Goal: Task Accomplishment & Management: Use online tool/utility

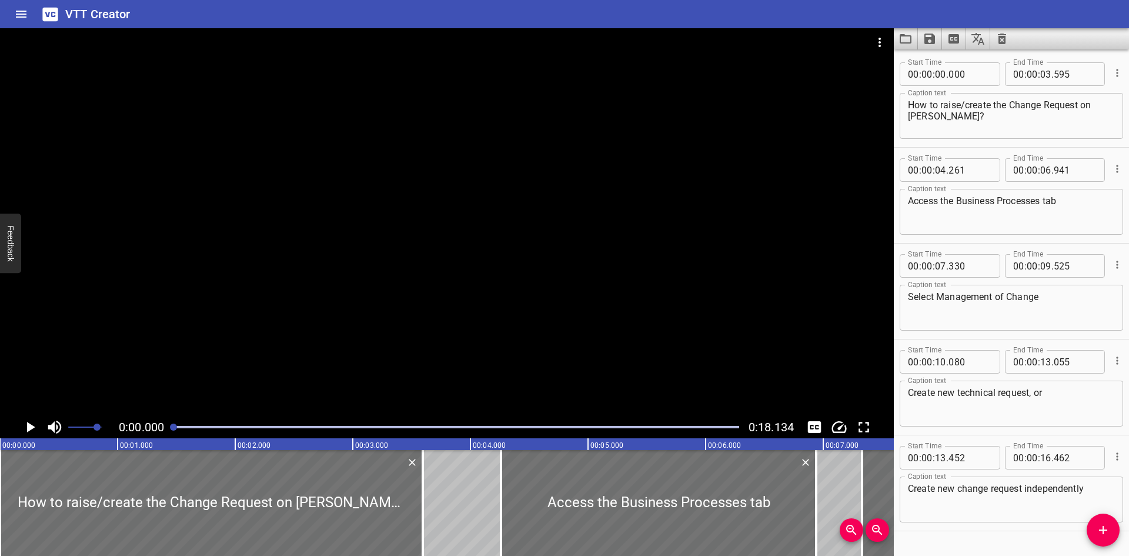
scroll to position [28, 0]
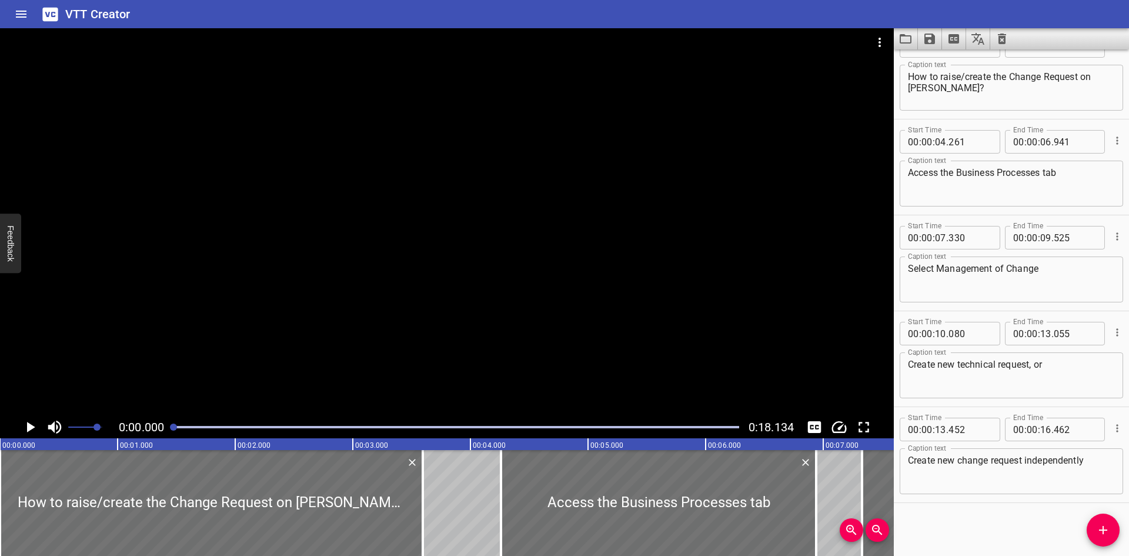
click at [909, 34] on icon "Load captions from file" at bounding box center [906, 39] width 14 height 14
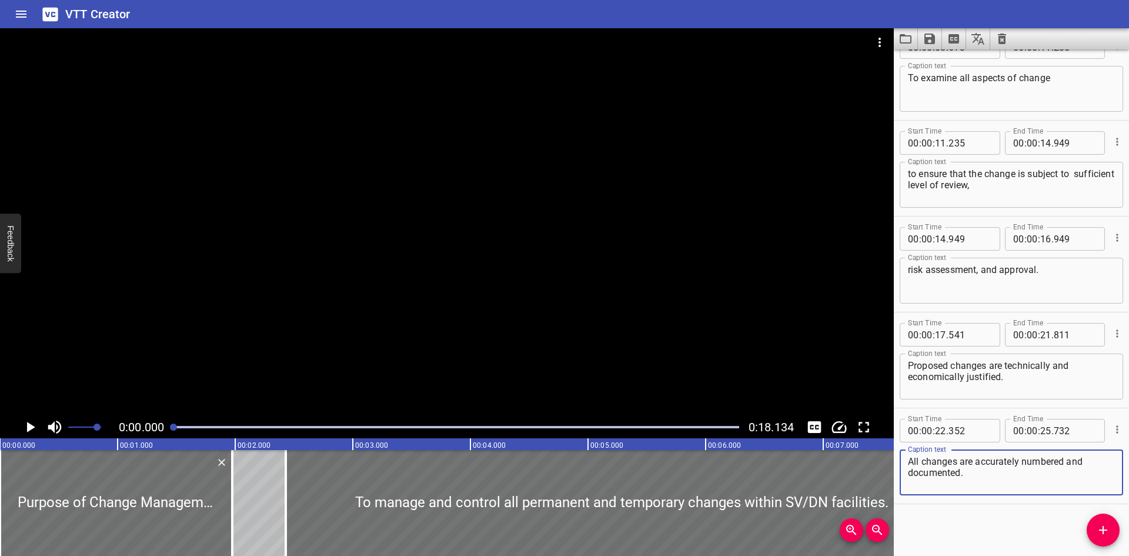
scroll to position [220, 0]
click at [886, 41] on icon "Video Options" at bounding box center [880, 42] width 14 height 14
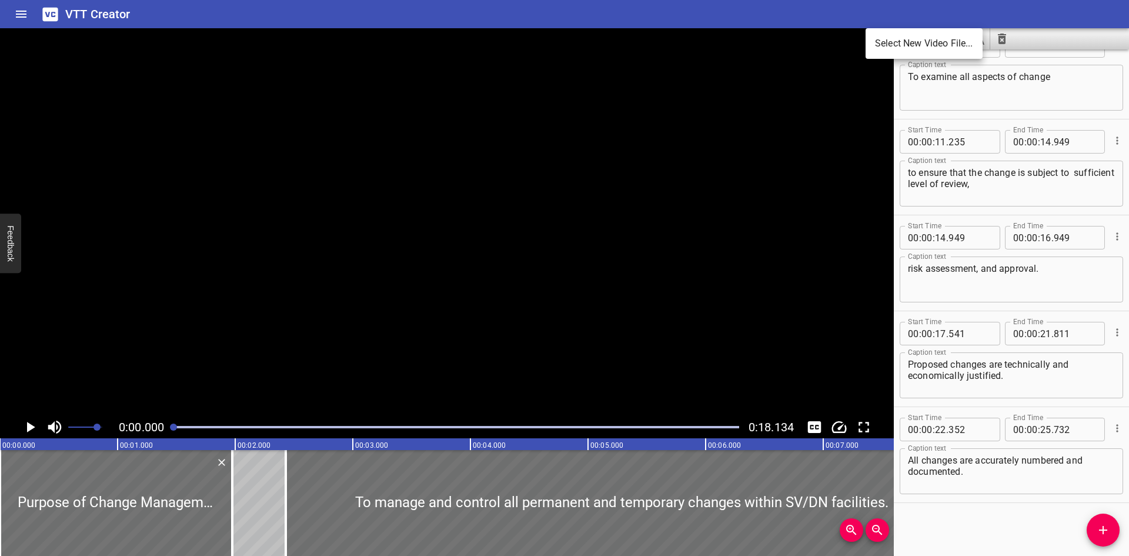
click at [885, 42] on li "Select New Video File..." at bounding box center [924, 43] width 117 height 21
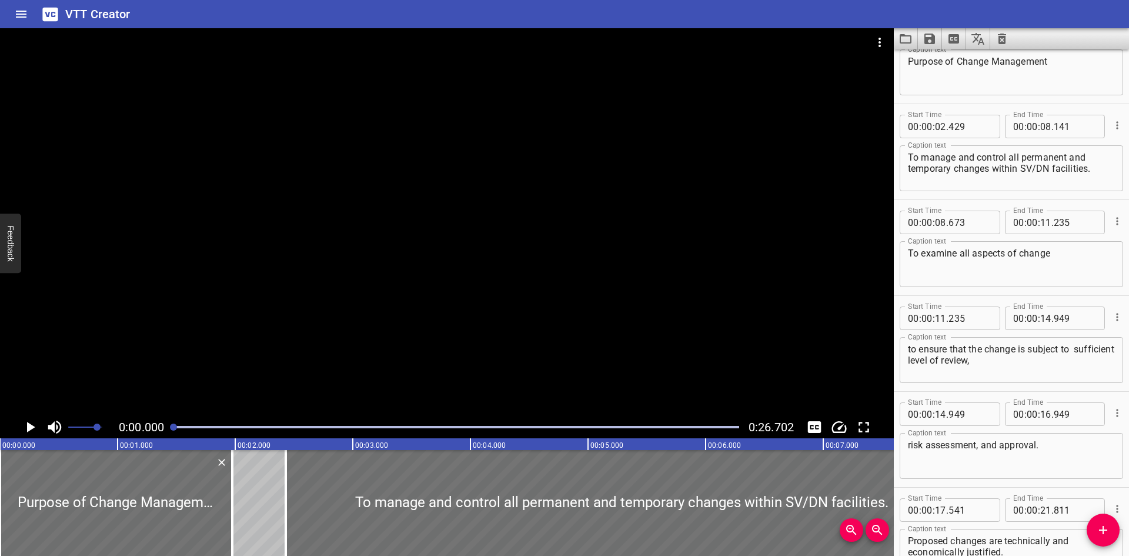
scroll to position [102, 0]
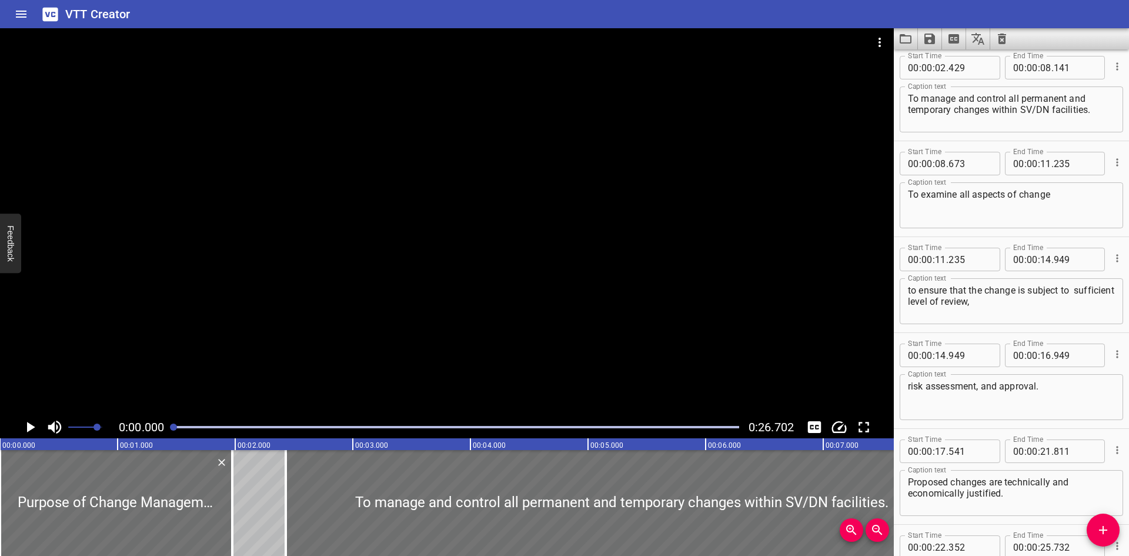
click at [1096, 291] on textarea "to ensure that the change is subject to sufficient level of review," at bounding box center [1011, 302] width 207 height 34
type textarea "to ensure that the change is subject to sufficient level of review,"
click at [929, 40] on icon "Save captions to file" at bounding box center [930, 39] width 14 height 14
click at [942, 64] on li "Save to VTT file" at bounding box center [961, 64] width 86 height 21
click at [906, 31] on button "Load captions from file" at bounding box center [906, 38] width 24 height 21
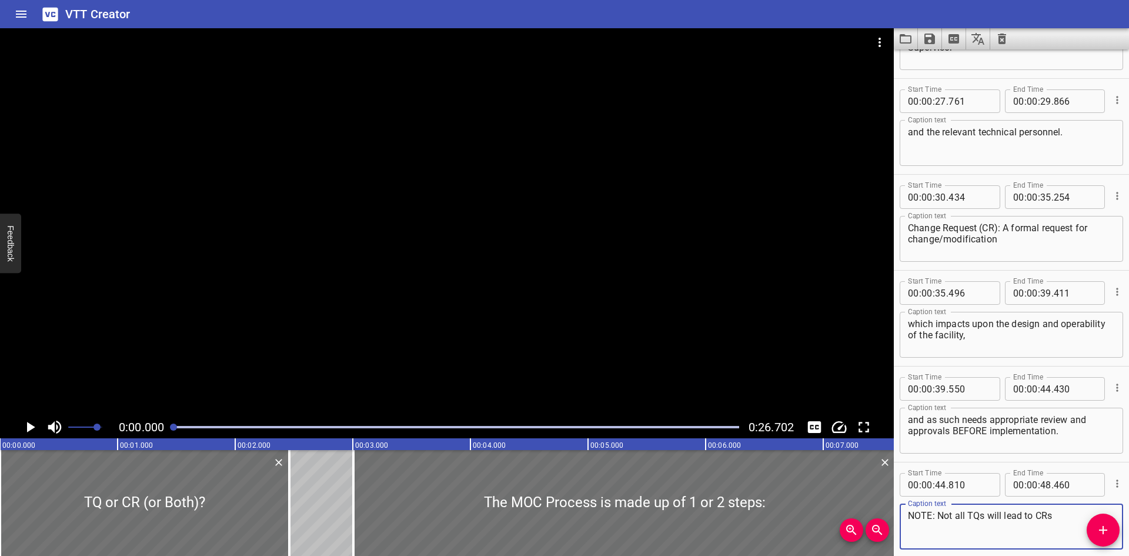
scroll to position [551, 0]
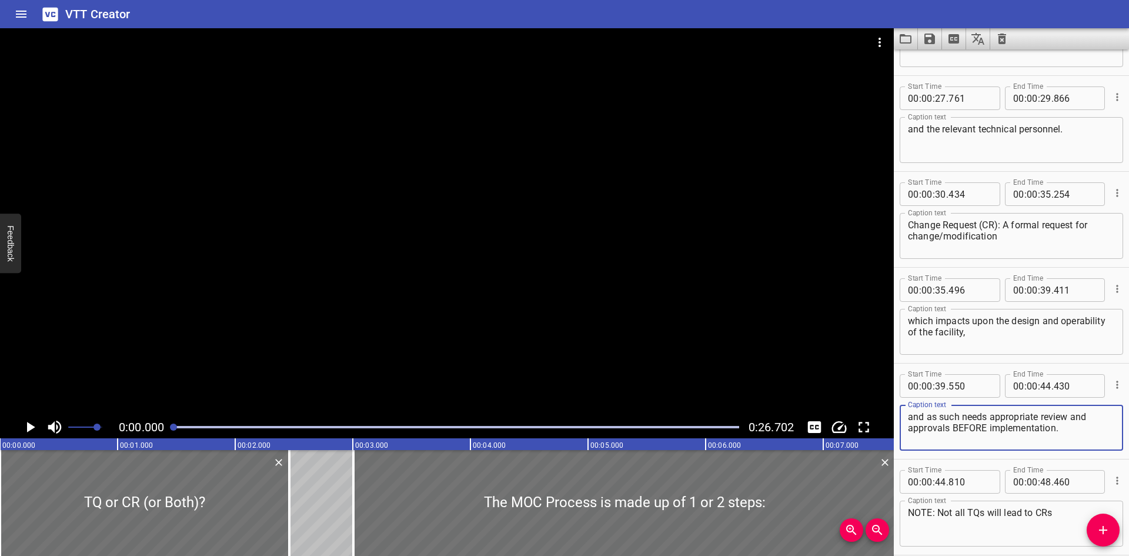
click at [924, 419] on textarea "and as such needs appropriate review and approvals BEFORE implementation." at bounding box center [1011, 428] width 207 height 34
click at [961, 415] on textarea "and, as such needs appropriate review and approvals BEFORE implementation." at bounding box center [1011, 428] width 207 height 34
type textarea "and, as such, needs appropriate review and approvals BEFORE implementation."
click at [929, 35] on icon "Save captions to file" at bounding box center [930, 39] width 14 height 14
click at [942, 61] on li "Save to VTT file" at bounding box center [961, 64] width 86 height 21
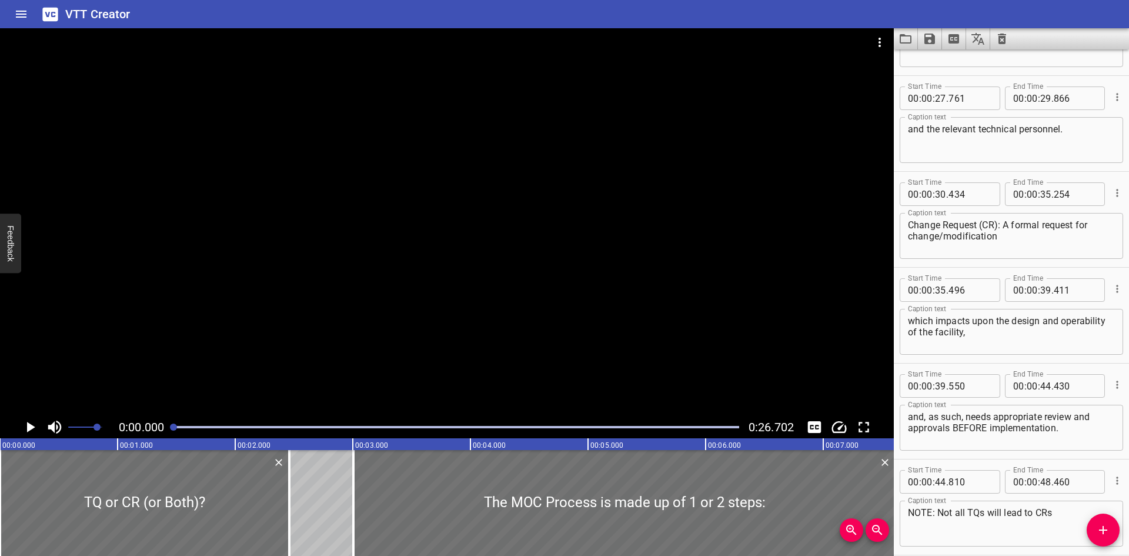
click at [880, 19] on div "VTT Creator" at bounding box center [564, 14] width 1129 height 28
click at [910, 36] on icon "Load captions from file" at bounding box center [906, 38] width 12 height 9
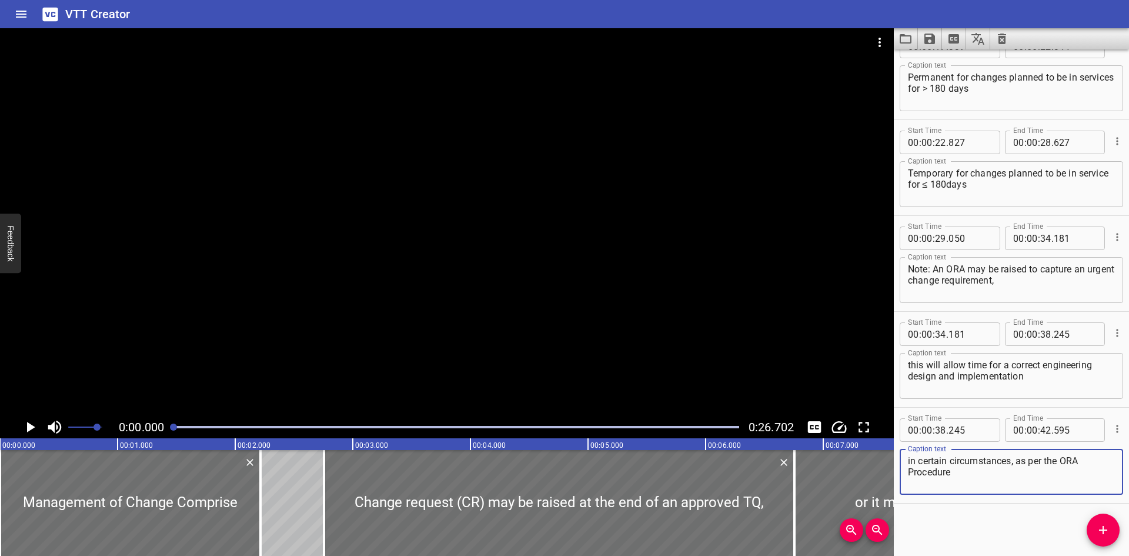
scroll to position [508, 0]
click at [274, 428] on div "Play progress" at bounding box center [456, 427] width 566 height 2
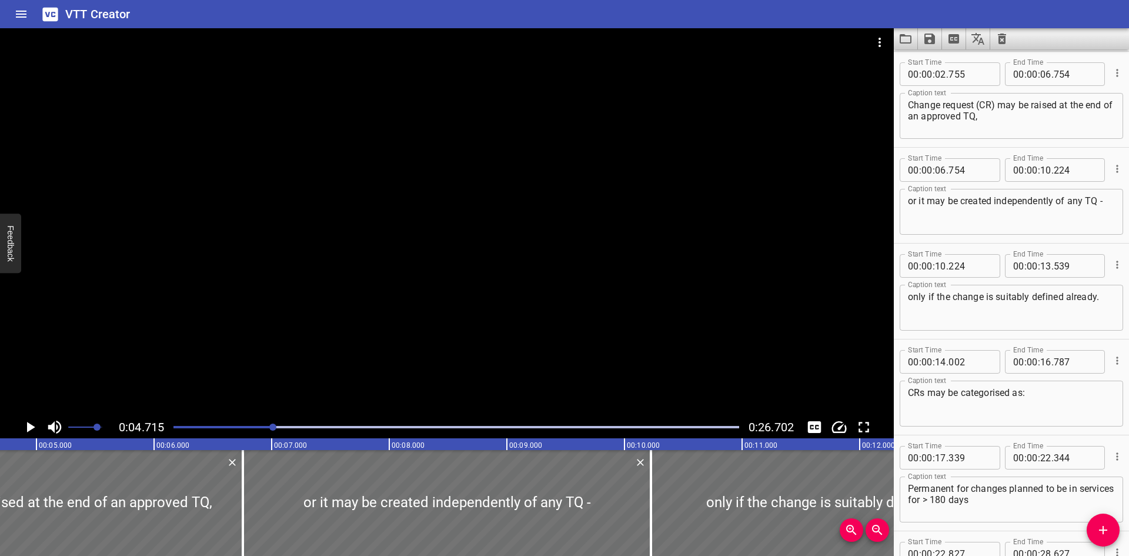
scroll to position [0, 555]
click at [379, 432] on div at bounding box center [456, 427] width 580 height 16
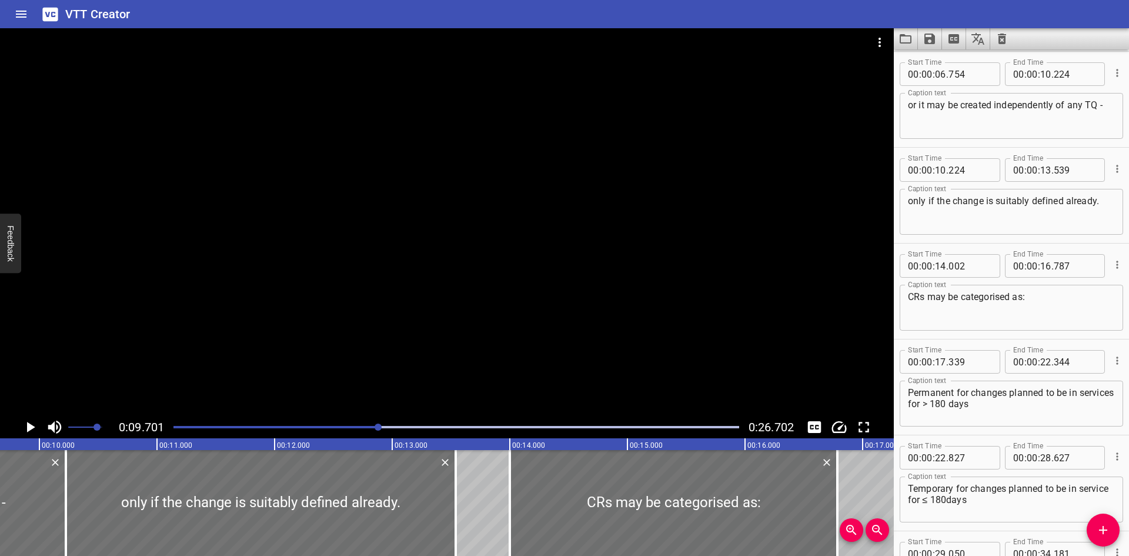
scroll to position [0, 1141]
click at [767, 424] on span "0:26.702" at bounding box center [771, 427] width 45 height 14
click at [136, 420] on span "0:09.701" at bounding box center [141, 427] width 45 height 14
click at [443, 425] on div at bounding box center [456, 427] width 580 height 16
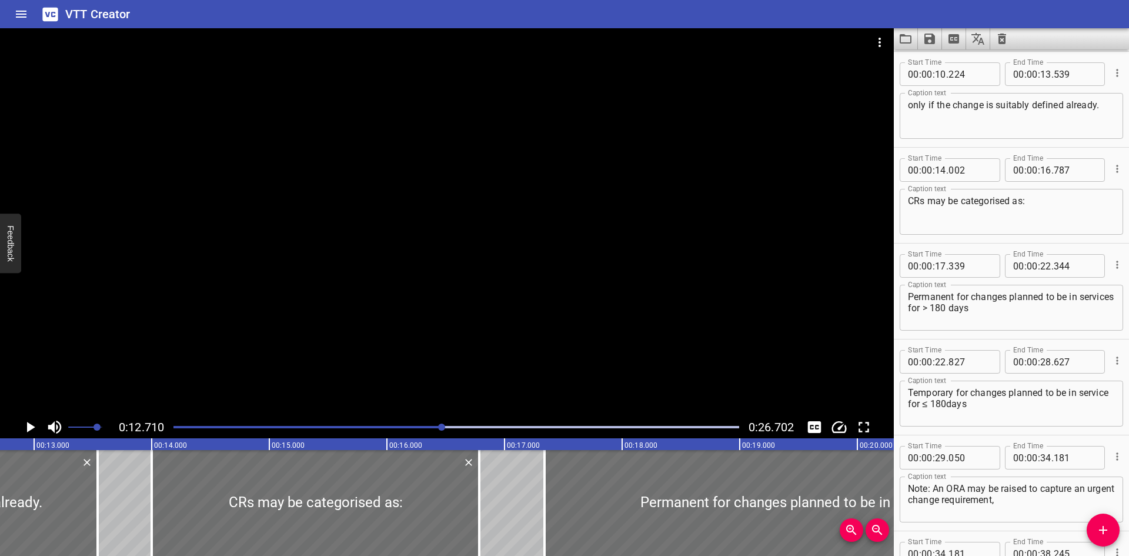
click at [456, 423] on div at bounding box center [456, 427] width 580 height 16
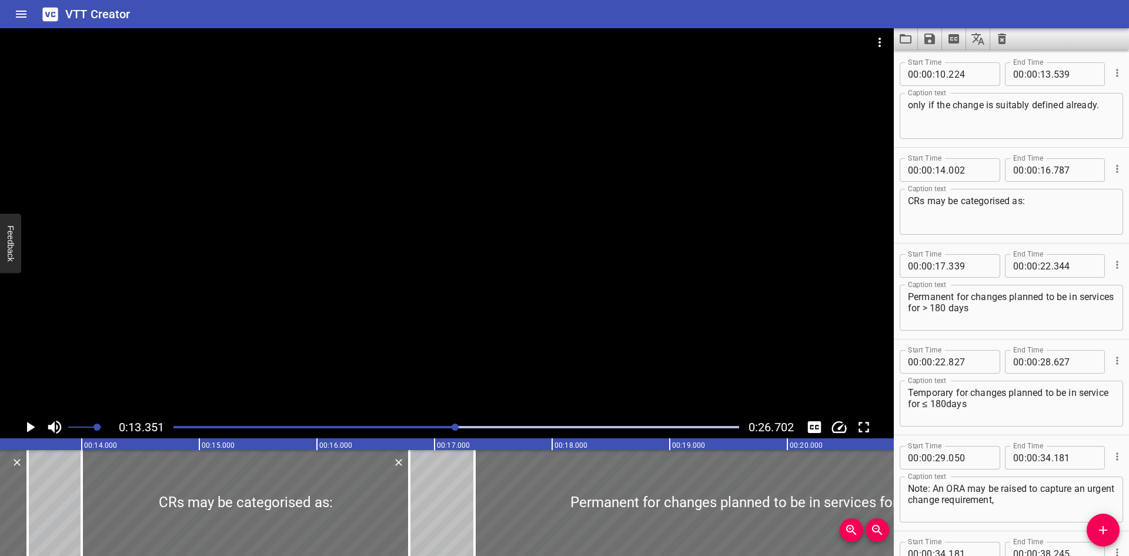
scroll to position [0, 1570]
click at [472, 424] on div at bounding box center [456, 427] width 580 height 16
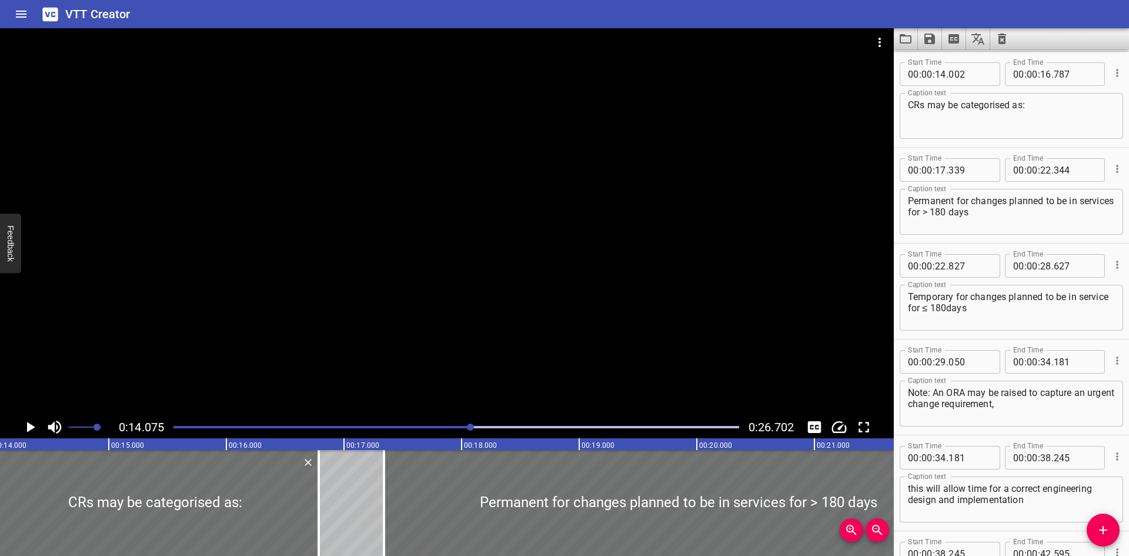
click at [473, 424] on div at bounding box center [470, 426] width 7 height 7
click at [482, 423] on div at bounding box center [456, 427] width 580 height 16
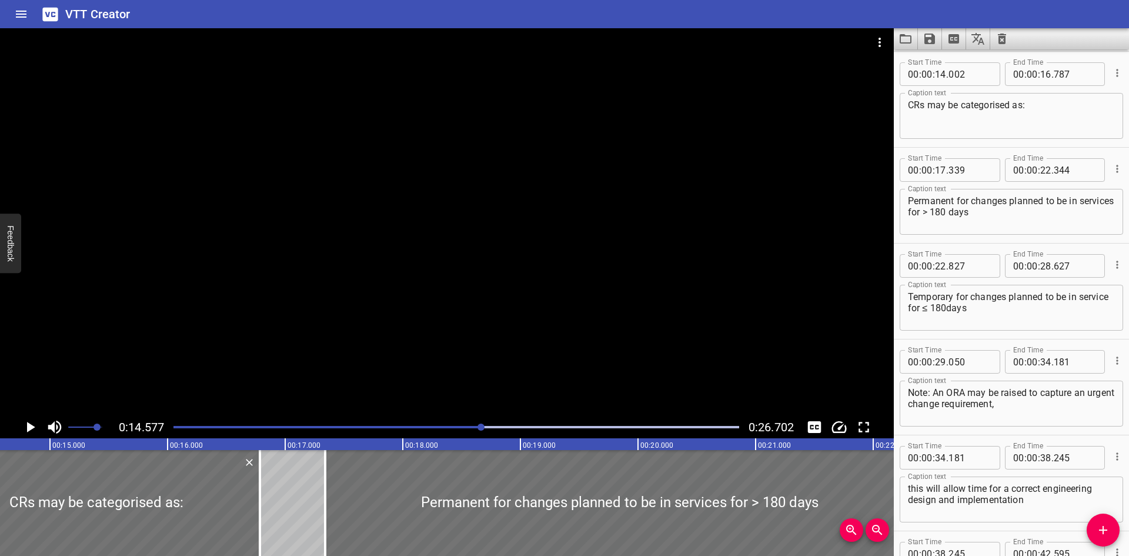
click at [497, 423] on div at bounding box center [456, 427] width 580 height 16
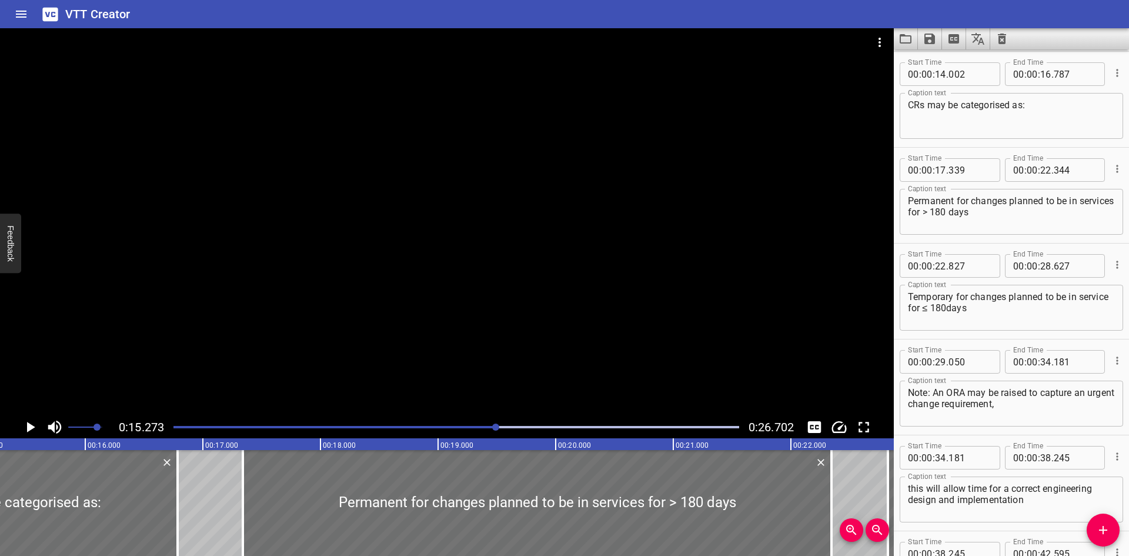
click at [497, 423] on div at bounding box center [456, 427] width 580 height 16
click at [507, 422] on div at bounding box center [456, 427] width 580 height 16
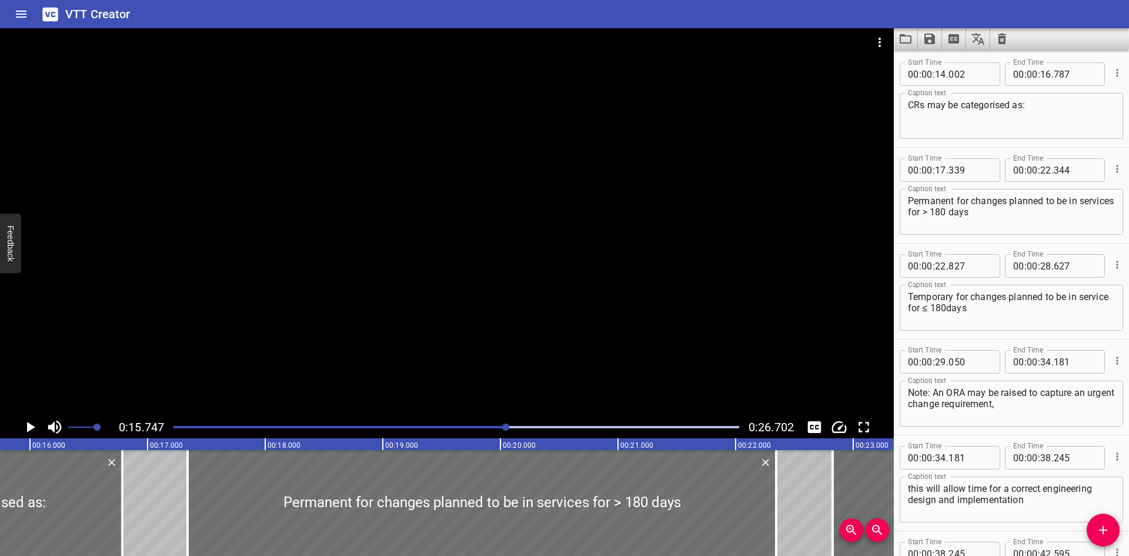
click at [516, 424] on div at bounding box center [456, 427] width 580 height 16
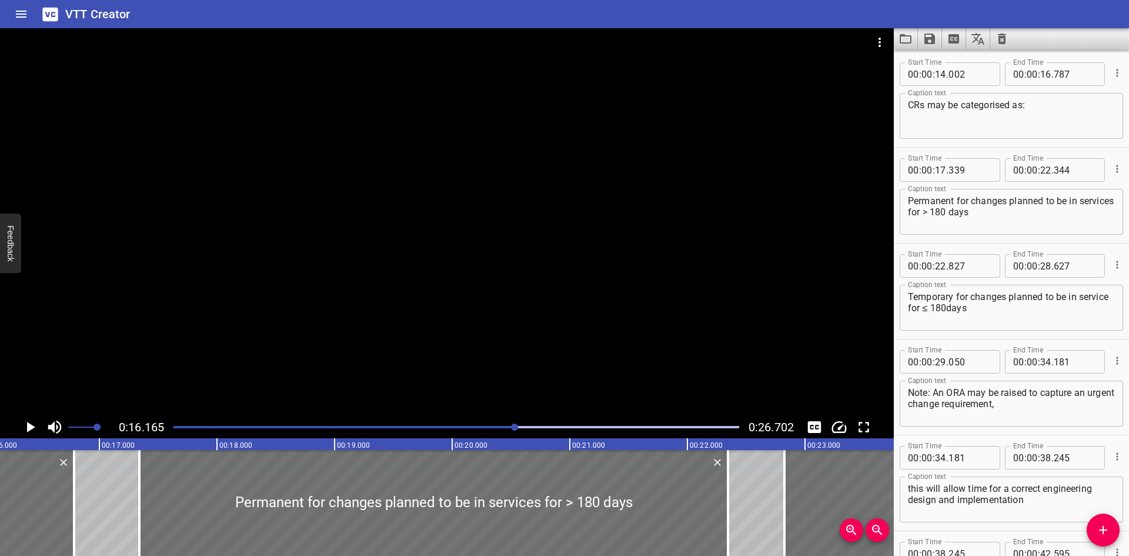
click at [525, 424] on div at bounding box center [456, 427] width 580 height 16
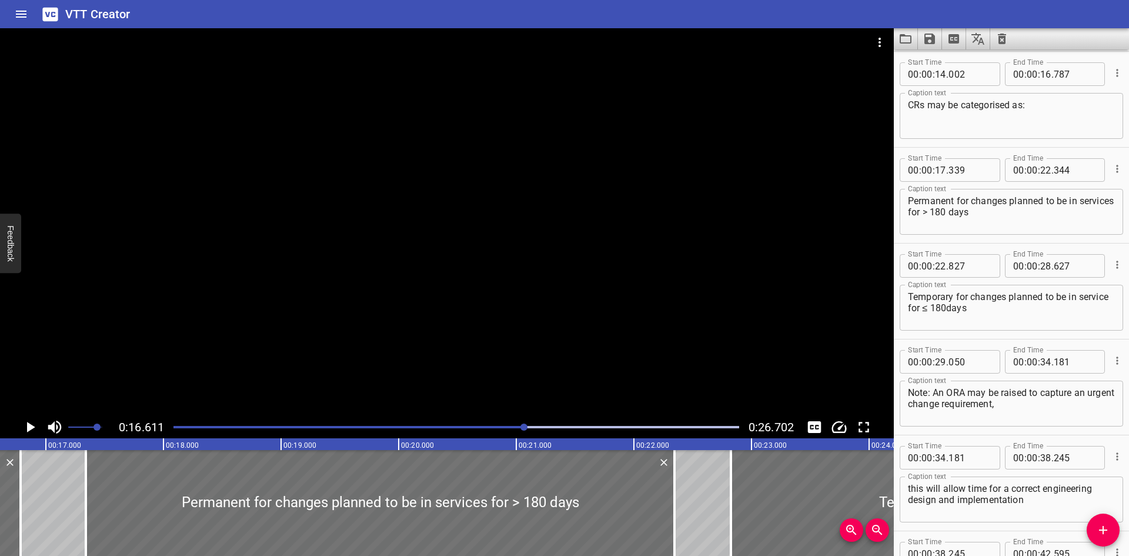
click at [525, 424] on div at bounding box center [523, 426] width 7 height 7
click at [529, 423] on div at bounding box center [456, 427] width 580 height 16
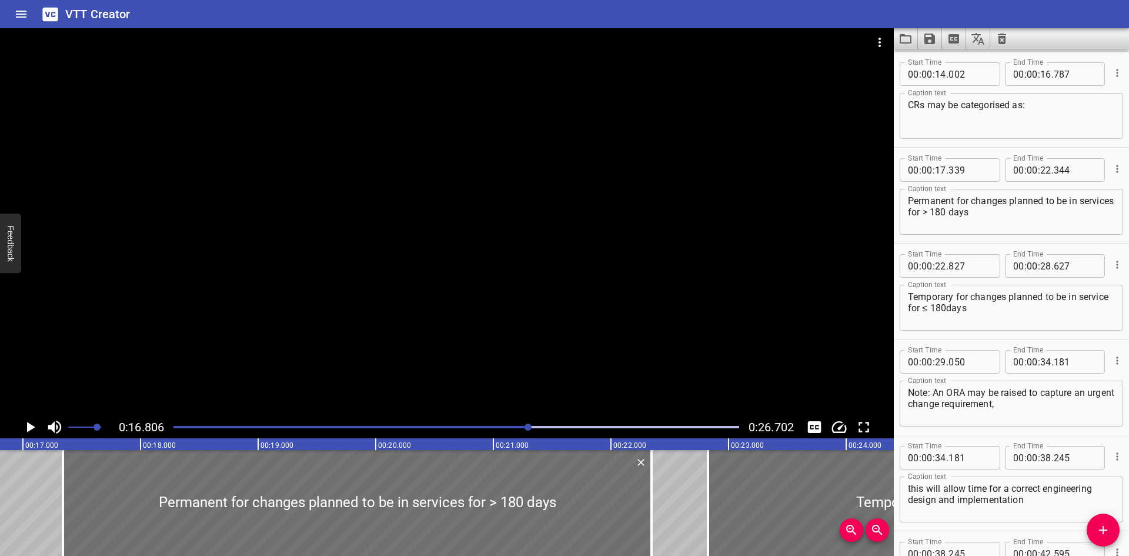
click at [538, 422] on div at bounding box center [456, 427] width 580 height 16
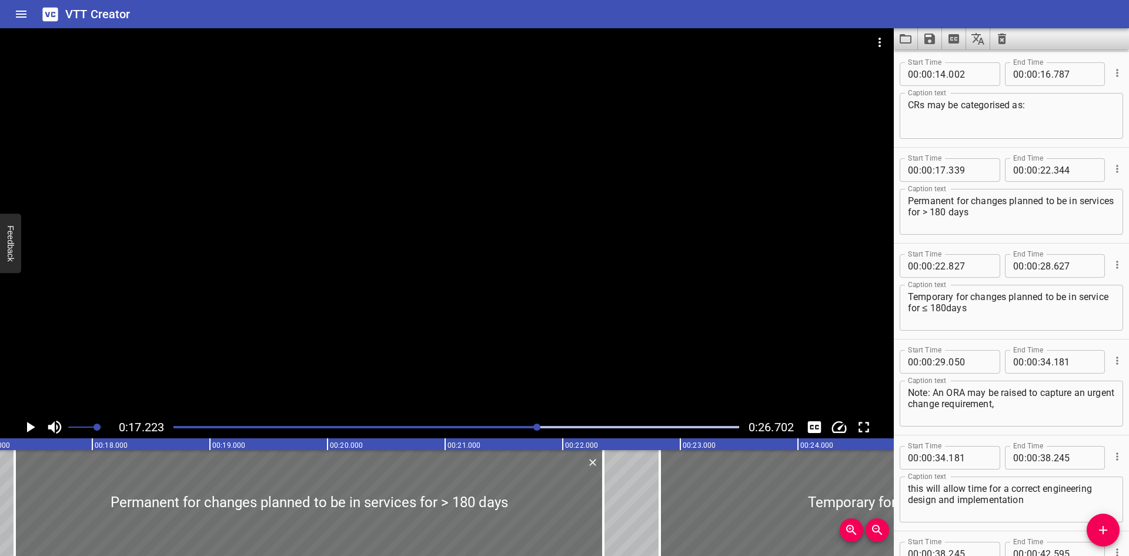
scroll to position [0, 2026]
click at [546, 422] on div at bounding box center [456, 427] width 580 height 16
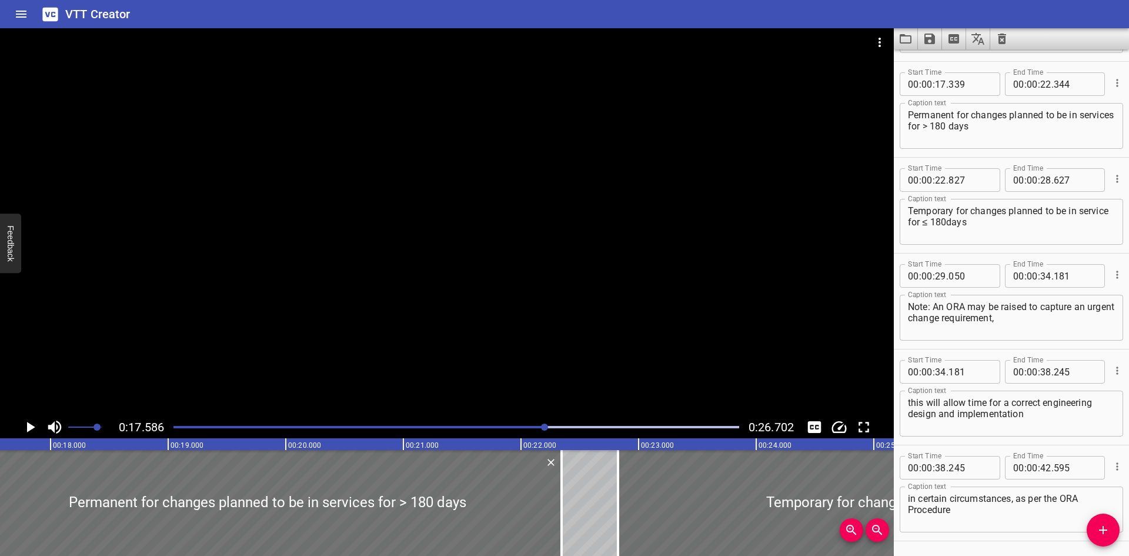
scroll to position [479, 0]
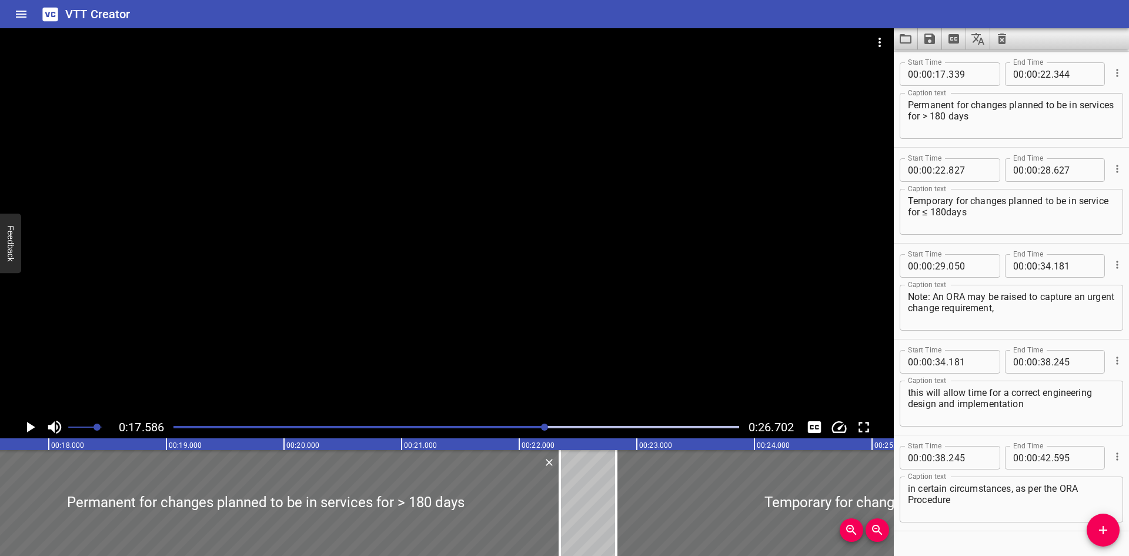
click at [565, 425] on div at bounding box center [456, 427] width 580 height 16
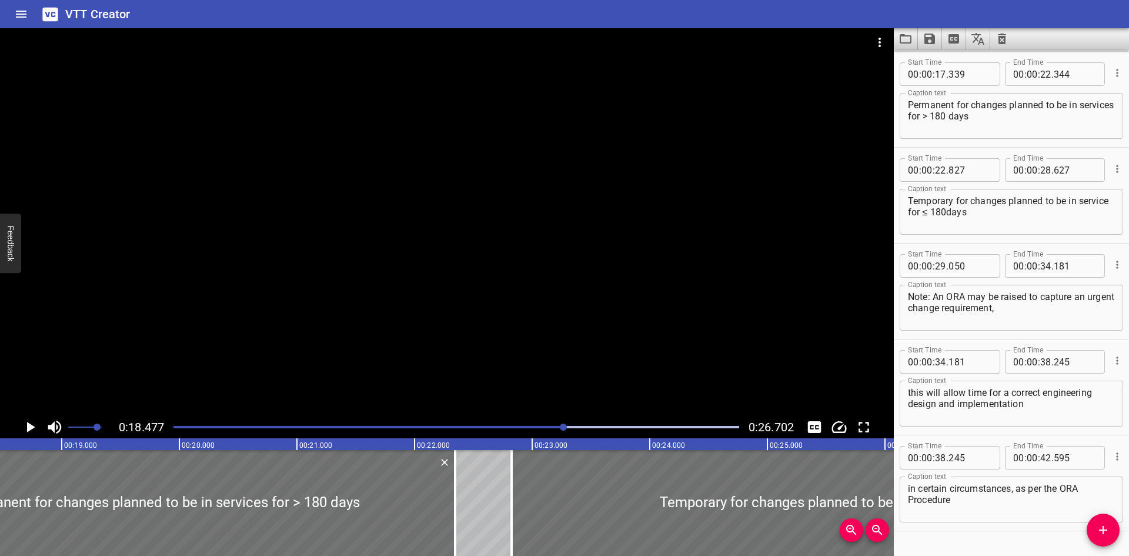
click at [563, 428] on div at bounding box center [563, 426] width 7 height 7
click at [585, 421] on div at bounding box center [456, 427] width 580 height 16
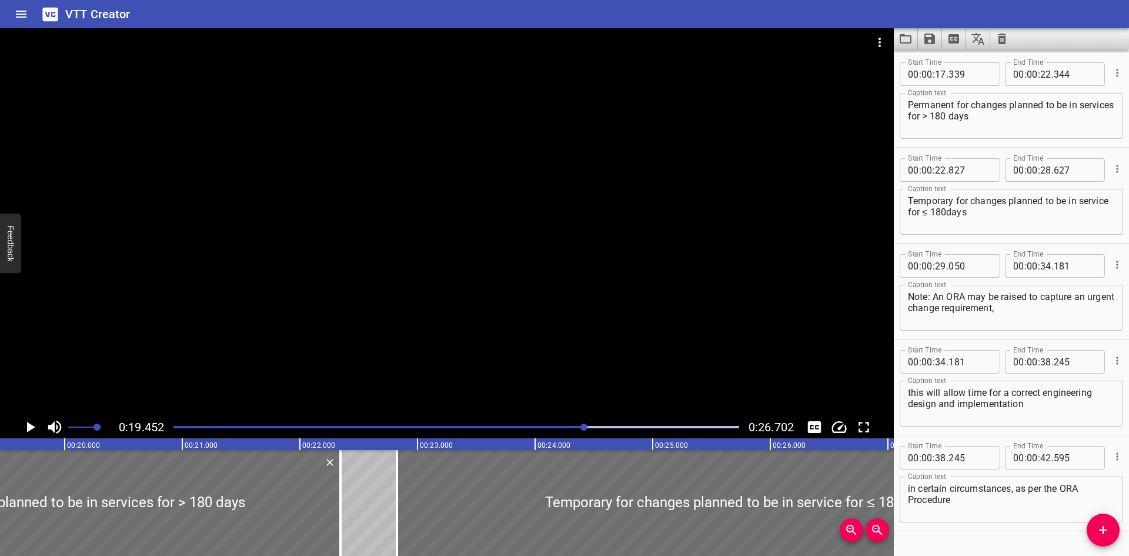
click at [583, 427] on div at bounding box center [583, 426] width 7 height 7
click at [601, 427] on div "Play progress" at bounding box center [456, 427] width 566 height 2
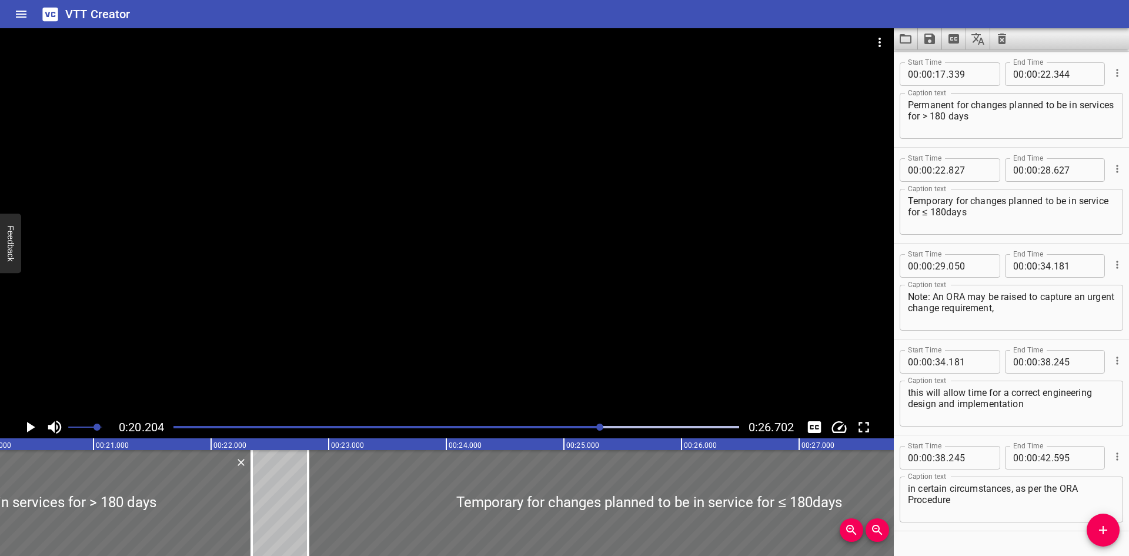
click at [606, 427] on div "Play progress" at bounding box center [456, 427] width 566 height 2
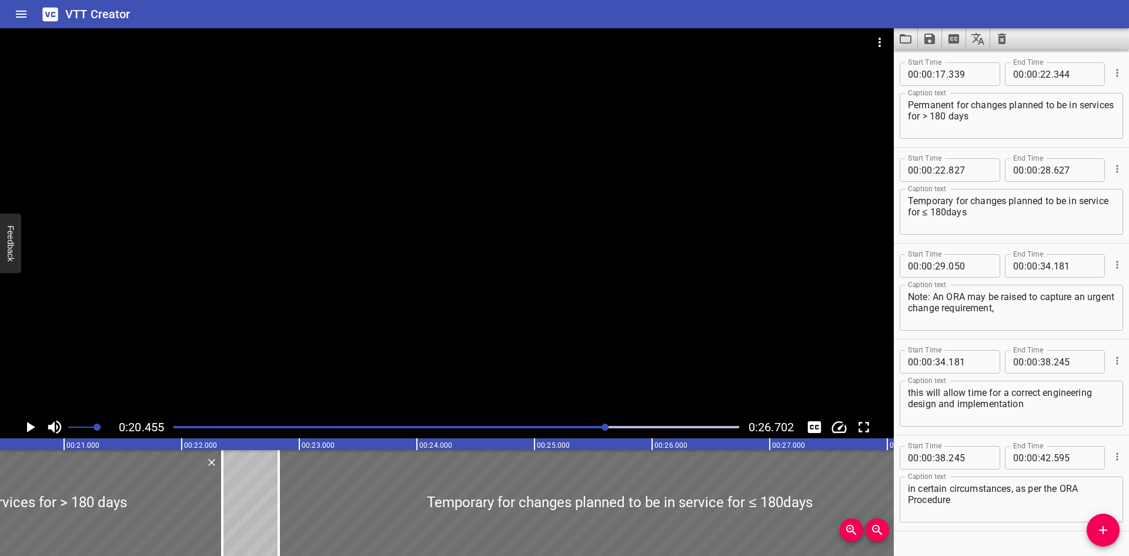
click at [620, 426] on div "Play progress" at bounding box center [456, 427] width 566 height 2
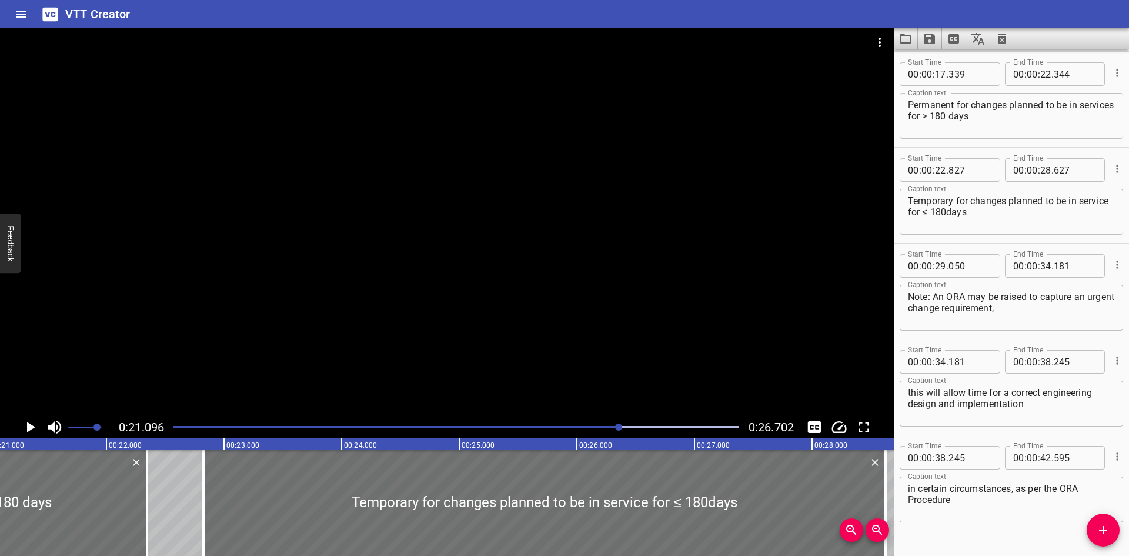
click at [621, 426] on div at bounding box center [618, 426] width 7 height 7
click at [630, 425] on div at bounding box center [456, 427] width 580 height 16
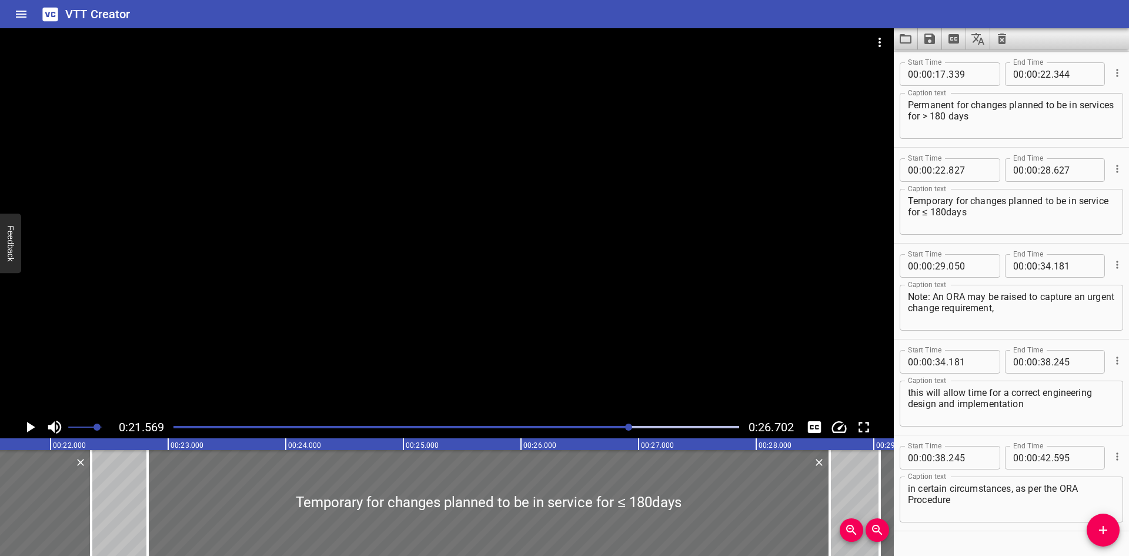
click at [639, 425] on div at bounding box center [456, 427] width 580 height 16
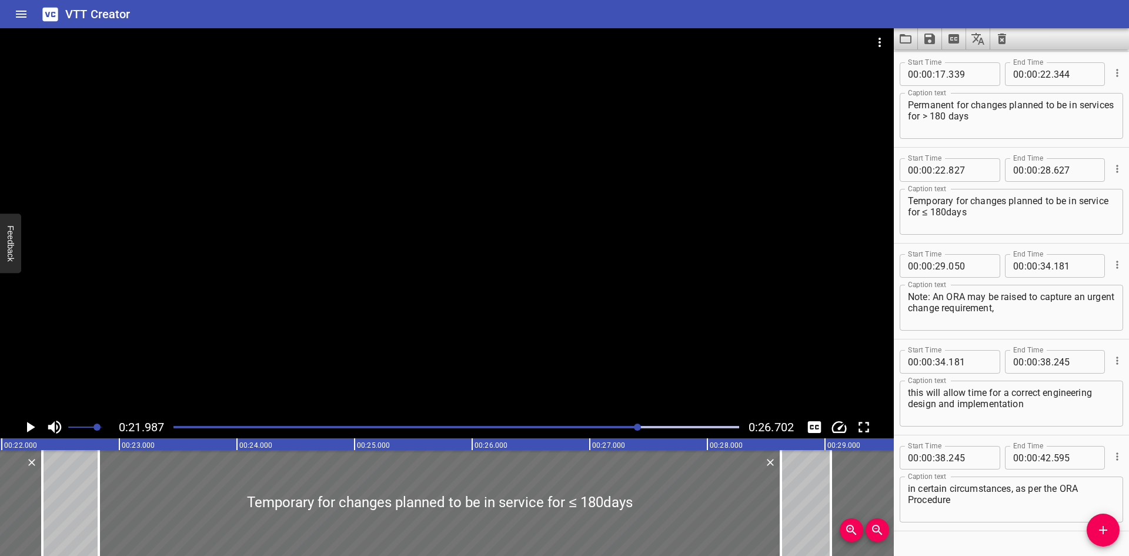
click at [646, 424] on div at bounding box center [456, 427] width 580 height 16
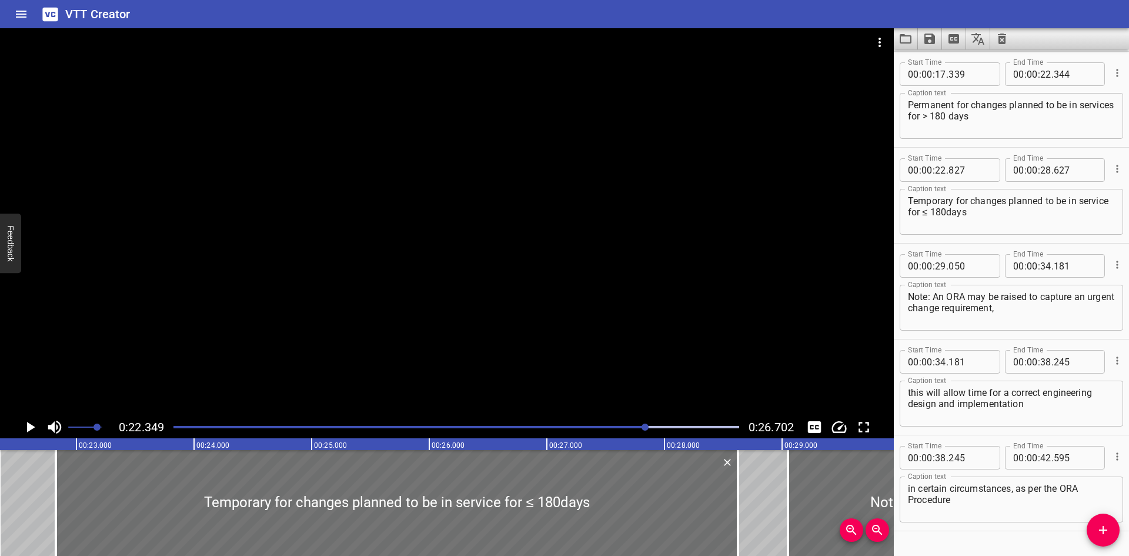
click at [649, 424] on div at bounding box center [456, 427] width 580 height 16
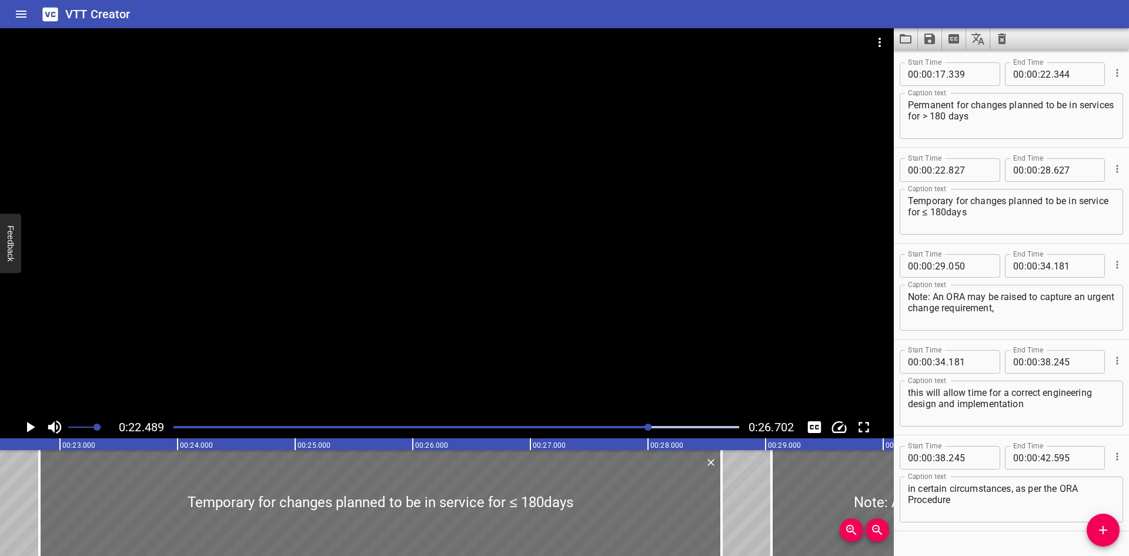
click at [662, 425] on div at bounding box center [456, 427] width 580 height 16
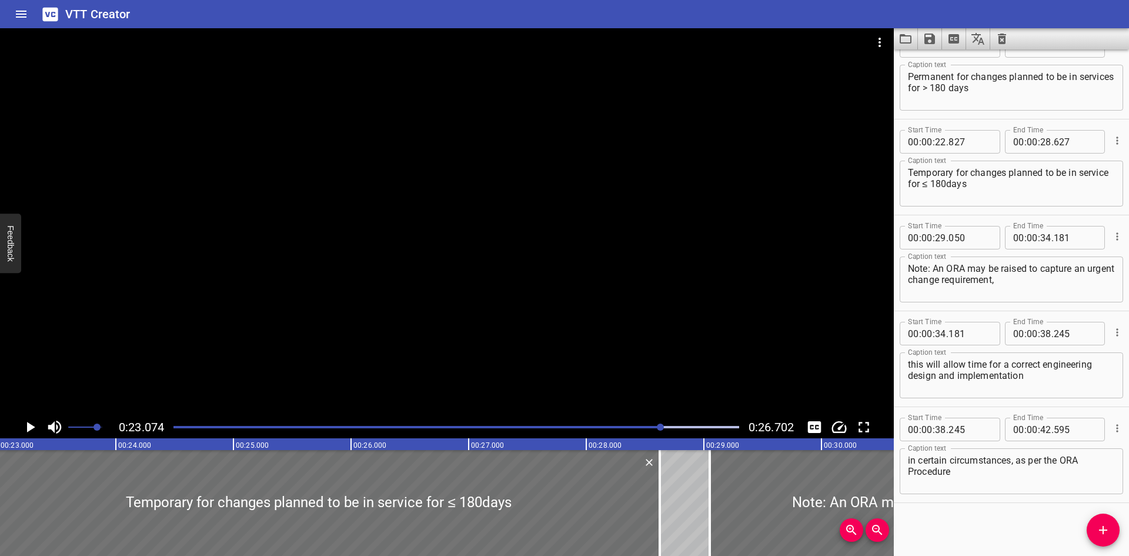
scroll to position [0, 2714]
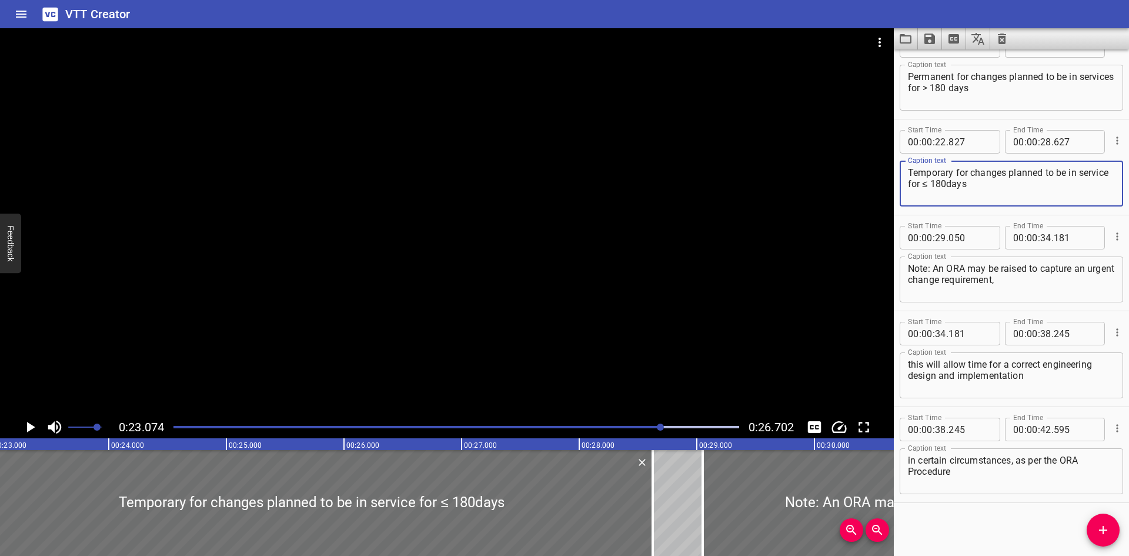
click at [980, 186] on textarea "Temporary for changes planned to be in service for ≤ 180days" at bounding box center [1011, 184] width 207 height 34
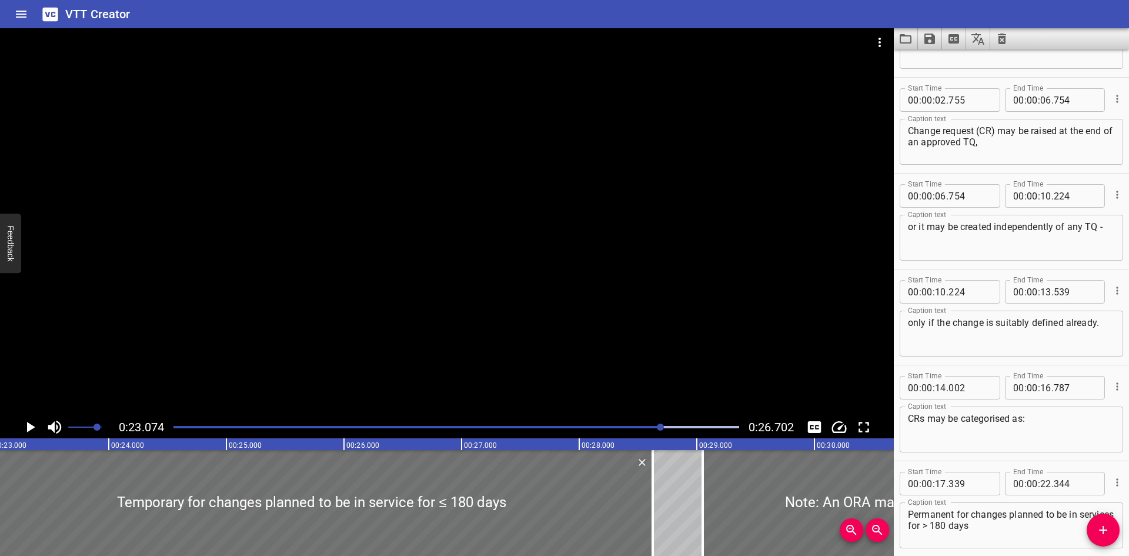
scroll to position [0, 0]
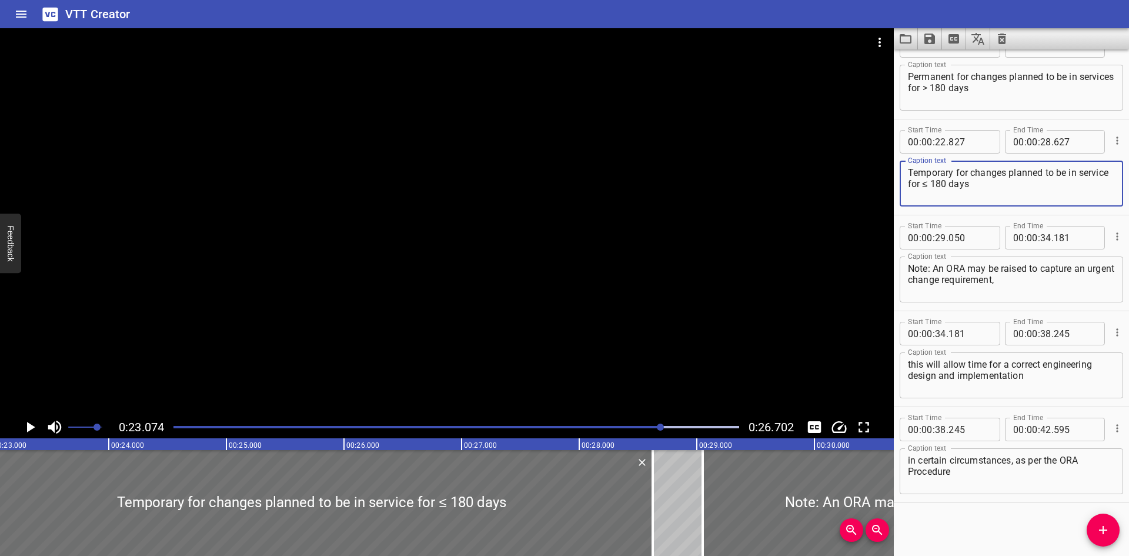
type textarea "Temporary for changes planned to be in service for ≤ 180 days"
click at [1024, 285] on textarea "Note: An ORA may be raised to capture an urgent change requirement," at bounding box center [1011, 280] width 207 height 34
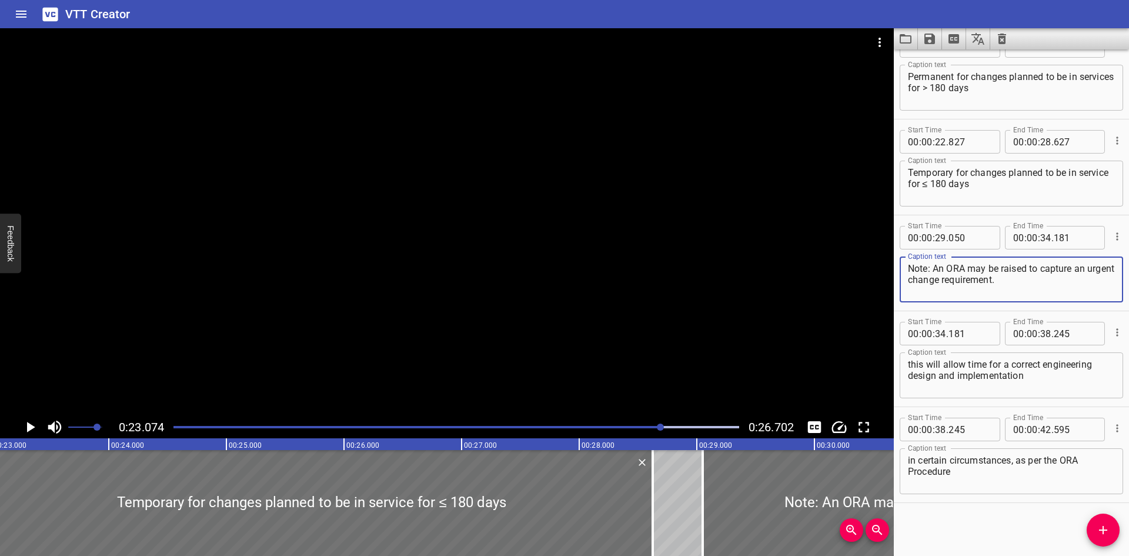
type textarea "Note: An ORA may be raised to capture an urgent change requirement."
click at [910, 365] on textarea "this will allow time for a correct engineering design and implementation" at bounding box center [1011, 376] width 207 height 34
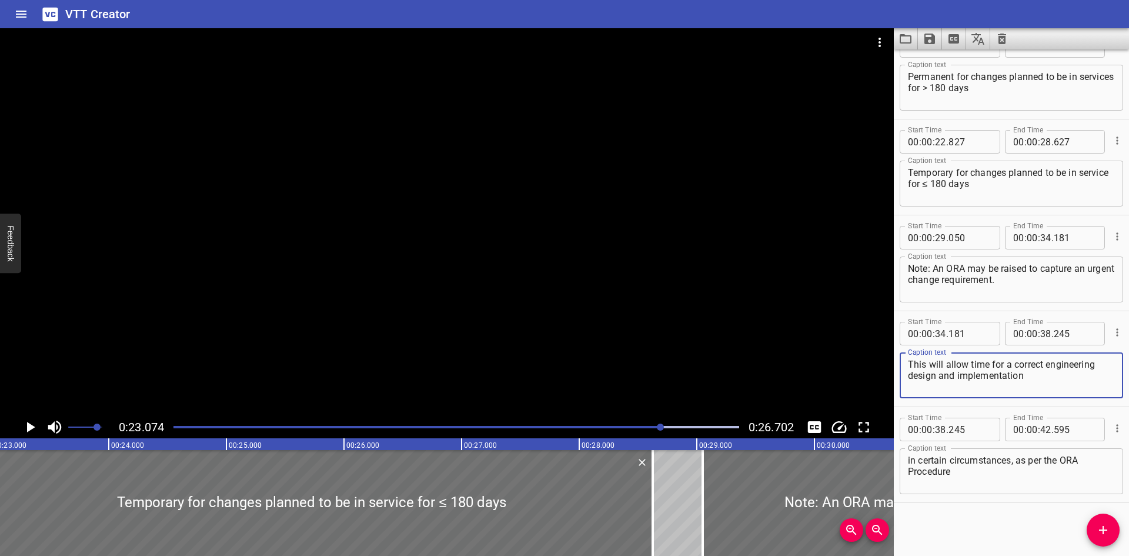
type textarea "This will allow time for a correct engineering design and implementation"
click at [996, 478] on textarea "in certain circumstances, as per the ORA Procedure" at bounding box center [1011, 472] width 207 height 34
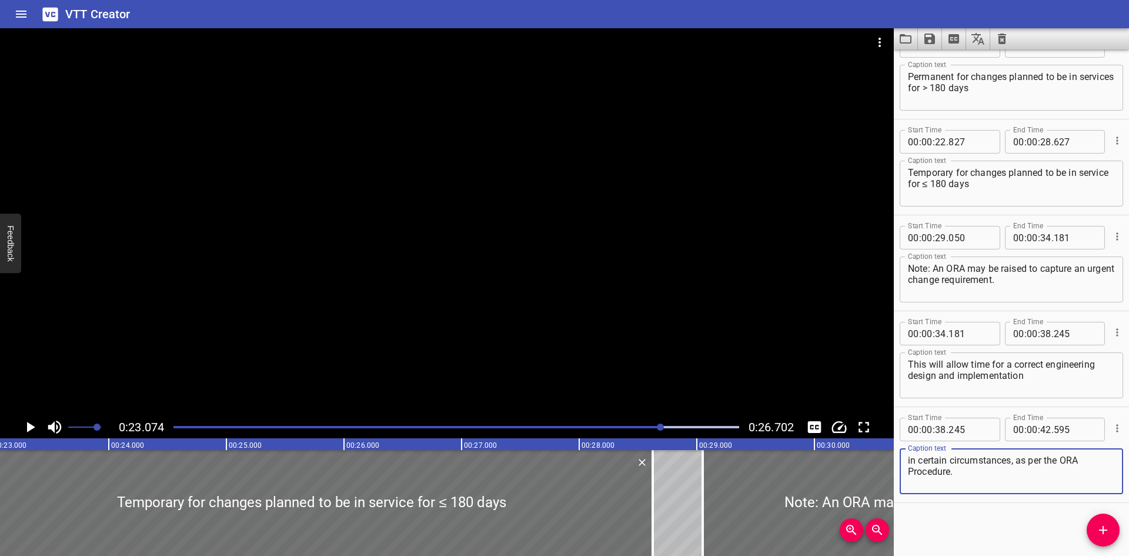
type textarea "in certain circumstances, as per the ORA Procedure."
click at [923, 39] on icon "Save captions to file" at bounding box center [930, 39] width 14 height 14
click at [941, 61] on li "Save to VTT file" at bounding box center [961, 64] width 86 height 21
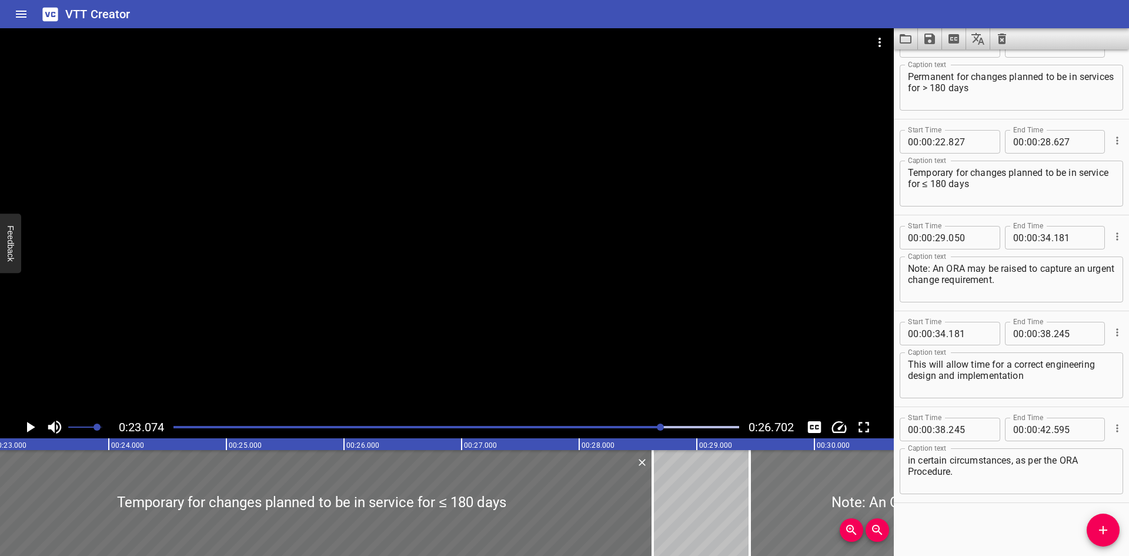
scroll to position [0, 2735]
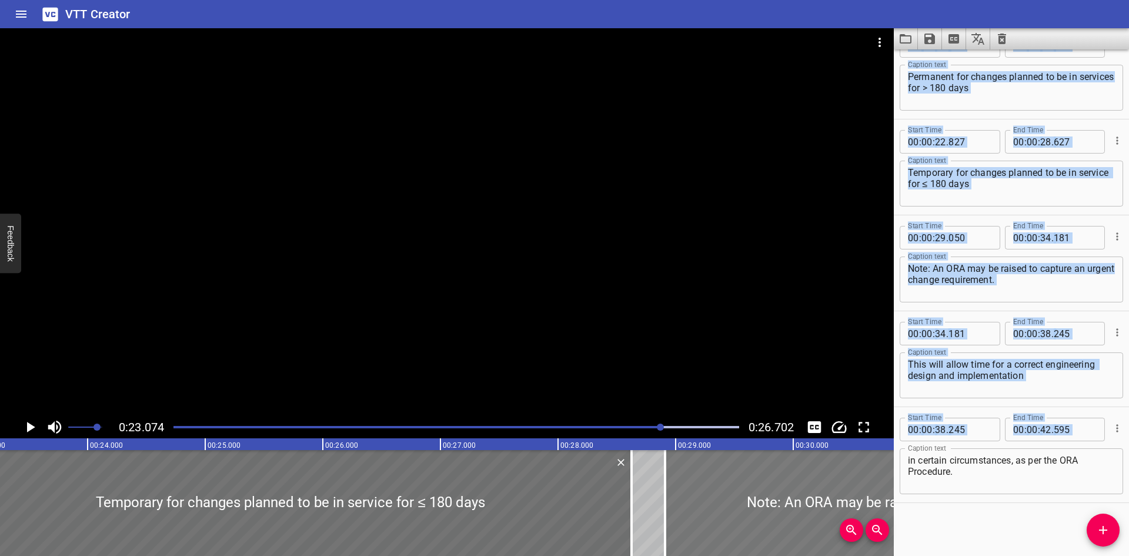
drag, startPoint x: 897, startPoint y: 459, endPoint x: 808, endPoint y: 450, distance: 89.8
click at [808, 450] on main "0:23.074 0:26.702 00:00.000 00:01.000 00:02.000 00:03.000 00:04.000 00:05.000 0…" at bounding box center [564, 292] width 1129 height 528
type input "28"
type input "900"
type input "031"
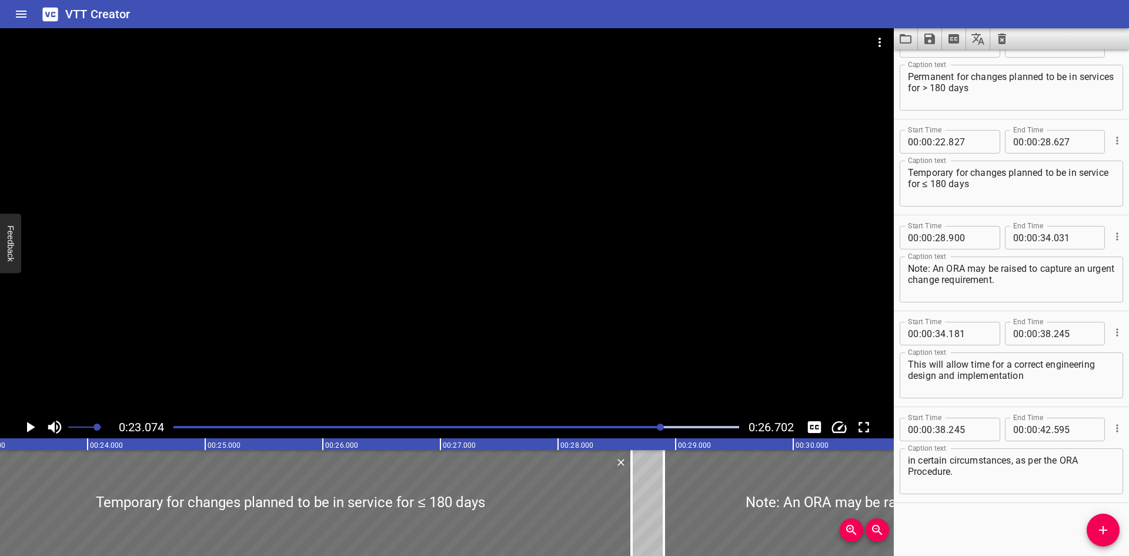
drag, startPoint x: 808, startPoint y: 450, endPoint x: 498, endPoint y: 21, distance: 529.0
click at [498, 21] on div "VTT Creator" at bounding box center [564, 14] width 1129 height 28
drag, startPoint x: 498, startPoint y: 21, endPoint x: 496, endPoint y: 13, distance: 8.6
drag, startPoint x: 496, startPoint y: 13, endPoint x: 854, endPoint y: 8, distance: 358.8
click at [854, 8] on div "VTT Creator" at bounding box center [564, 14] width 1129 height 28
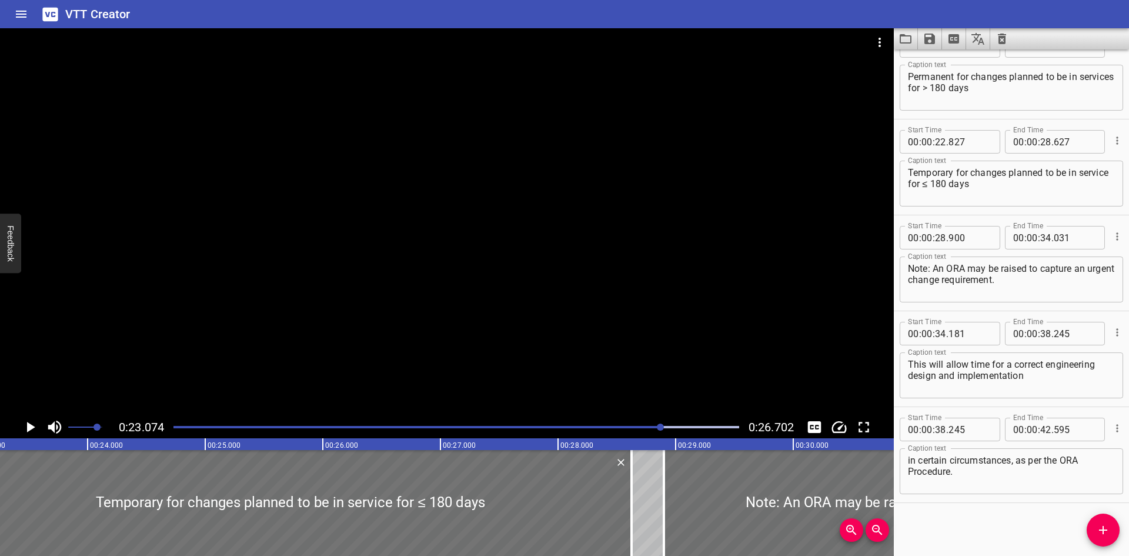
drag, startPoint x: 652, startPoint y: 283, endPoint x: 960, endPoint y: 409, distance: 332.1
click at [960, 409] on div "Start Time 00 : 00 : 38 . 245 Start Time End Time 00 : 00 : 42 . 595 End Time C…" at bounding box center [1011, 454] width 235 height 95
click at [928, 404] on div "Start Time 00 : 00 : 34 . 181 Start Time End Time 00 : 00 : 38 . 245 End Time C…" at bounding box center [1011, 358] width 235 height 95
drag, startPoint x: 883, startPoint y: 537, endPoint x: 806, endPoint y: 356, distance: 196.6
click at [806, 356] on div at bounding box center [447, 222] width 894 height 388
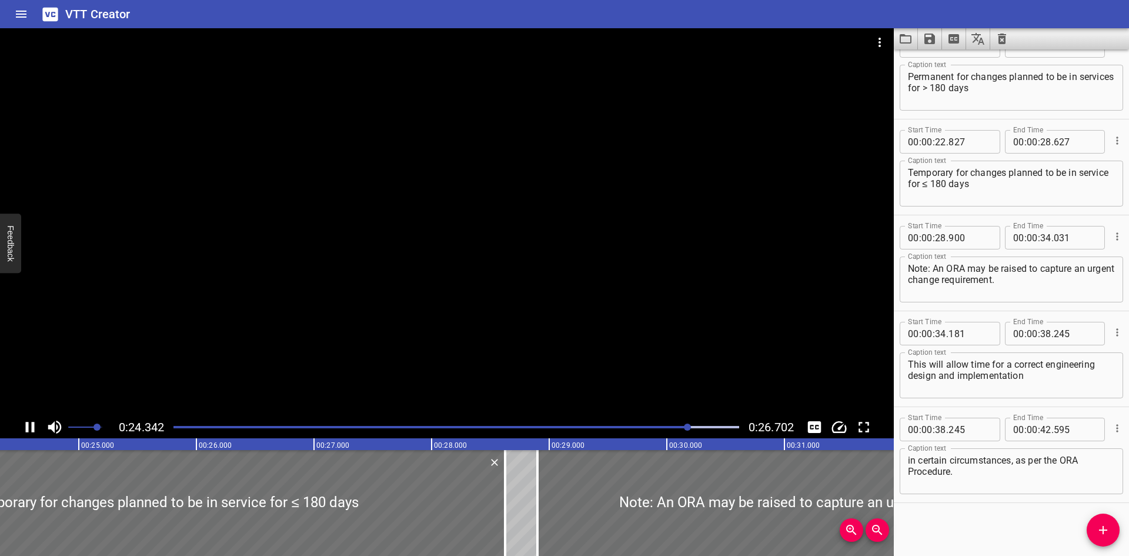
click at [683, 379] on div at bounding box center [447, 222] width 894 height 388
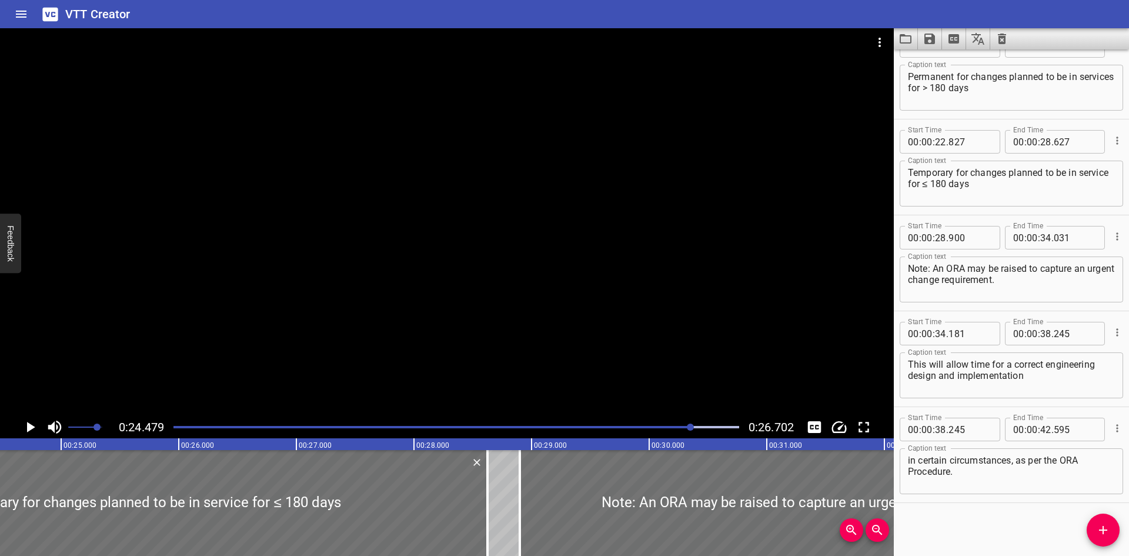
drag, startPoint x: 685, startPoint y: 379, endPoint x: 812, endPoint y: 346, distance: 131.2
drag, startPoint x: 812, startPoint y: 346, endPoint x: 812, endPoint y: 357, distance: 10.6
click at [812, 357] on div at bounding box center [447, 222] width 894 height 388
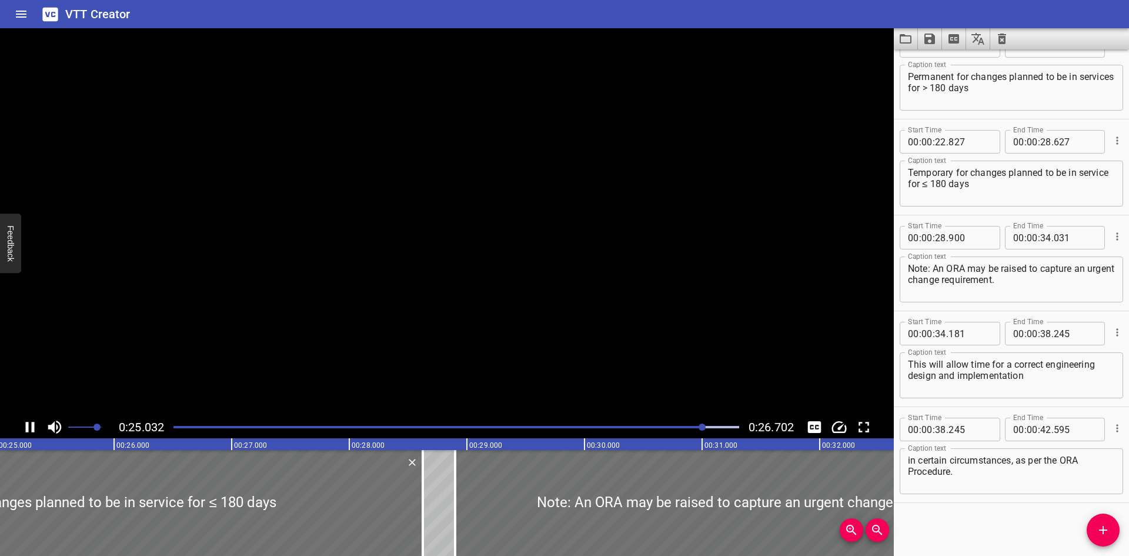
click at [812, 357] on video at bounding box center [447, 222] width 894 height 388
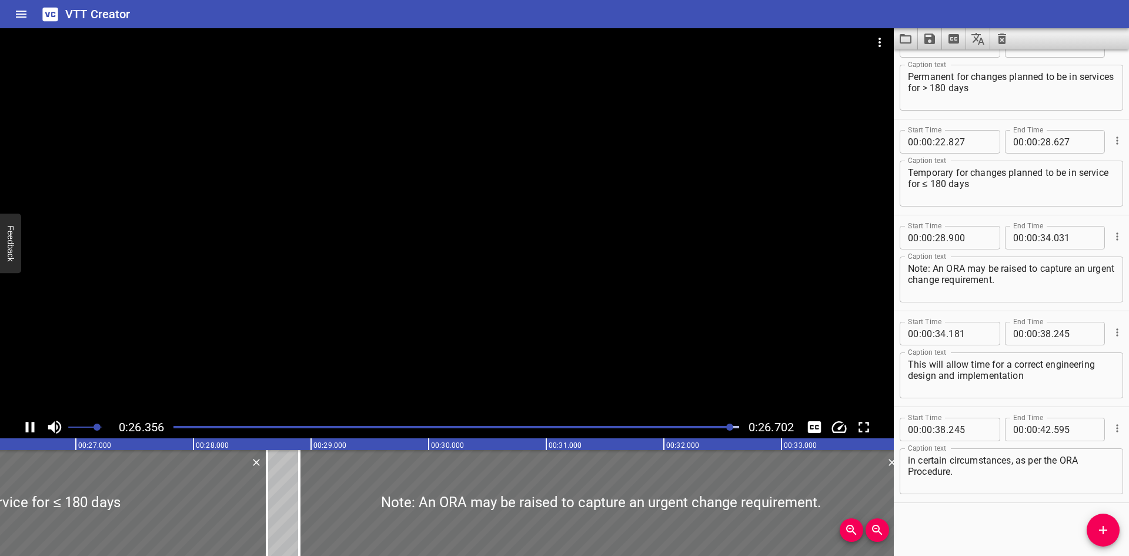
click at [757, 360] on div at bounding box center [447, 222] width 894 height 388
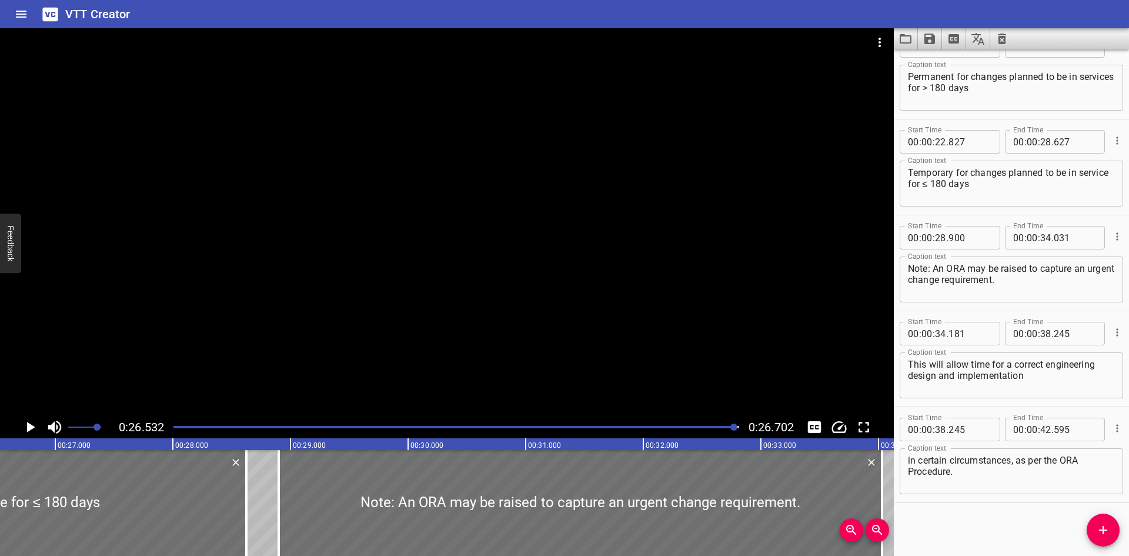
click at [432, 428] on div at bounding box center [456, 427] width 580 height 16
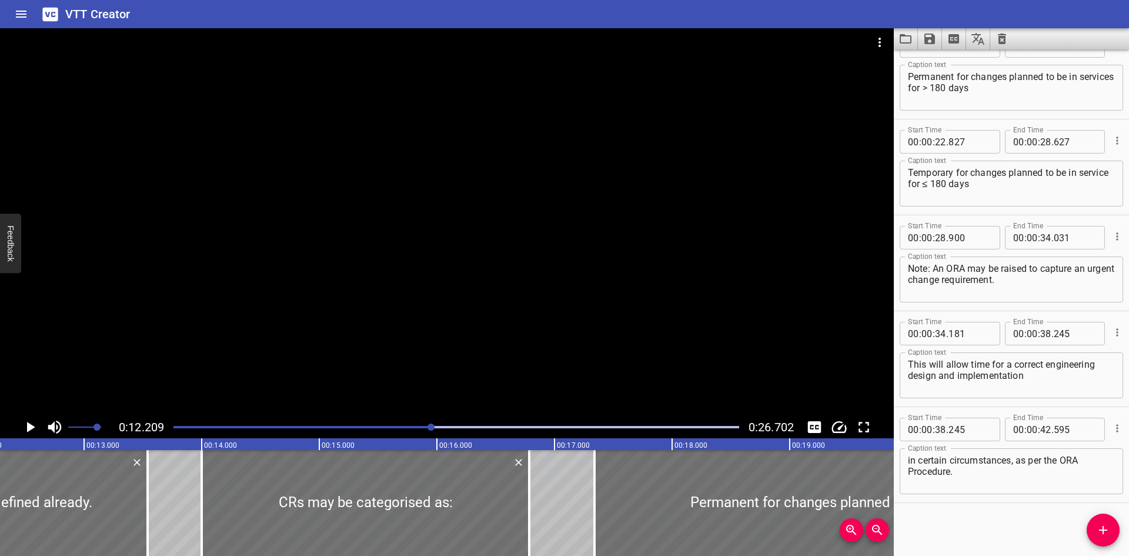
scroll to position [0, 1436]
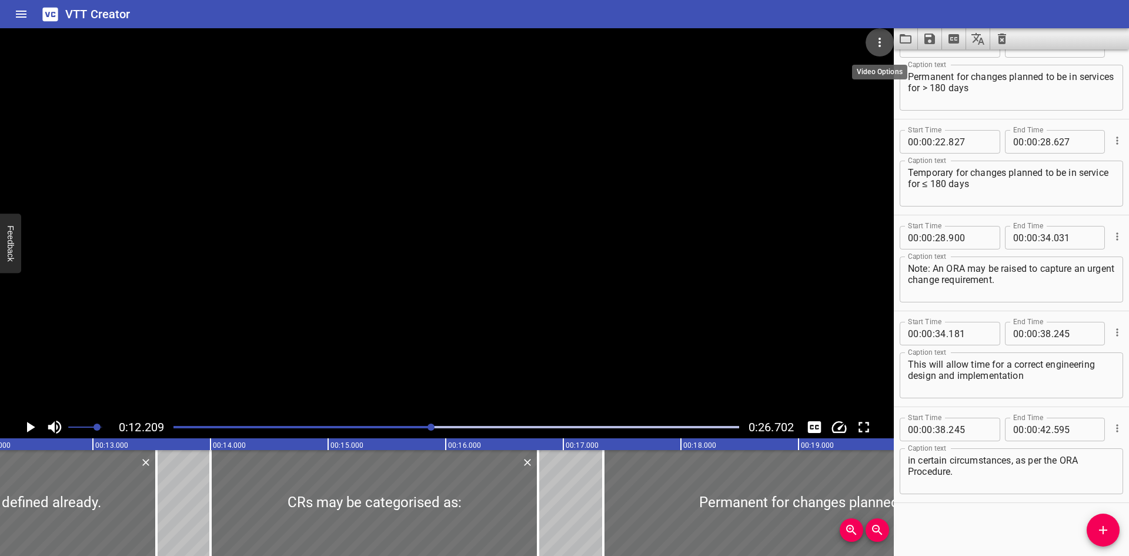
click at [879, 40] on icon "Video Options" at bounding box center [880, 42] width 14 height 14
click at [879, 40] on li "Select New Video File..." at bounding box center [924, 43] width 117 height 21
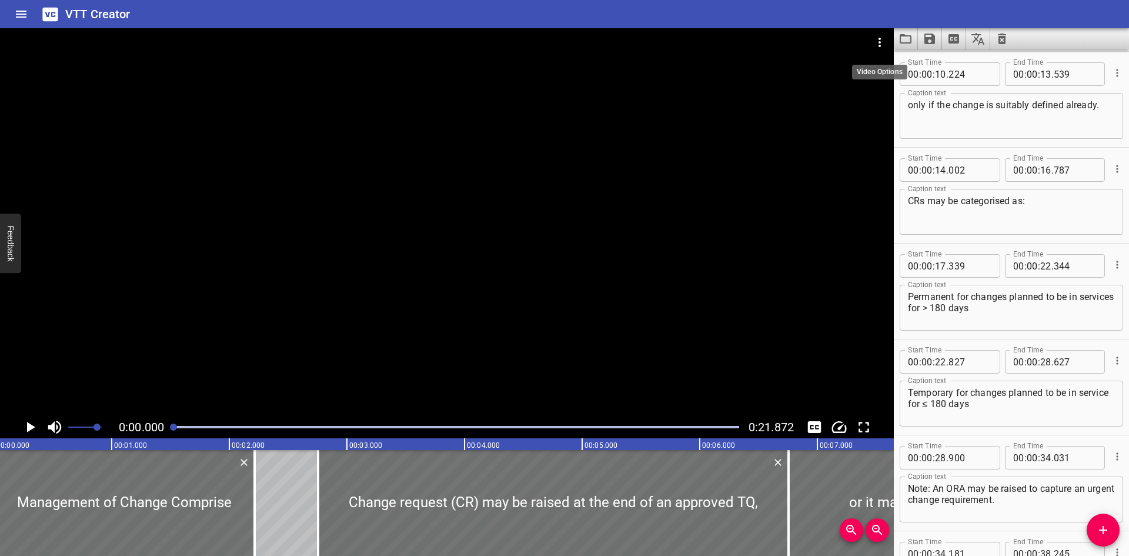
scroll to position [0, 0]
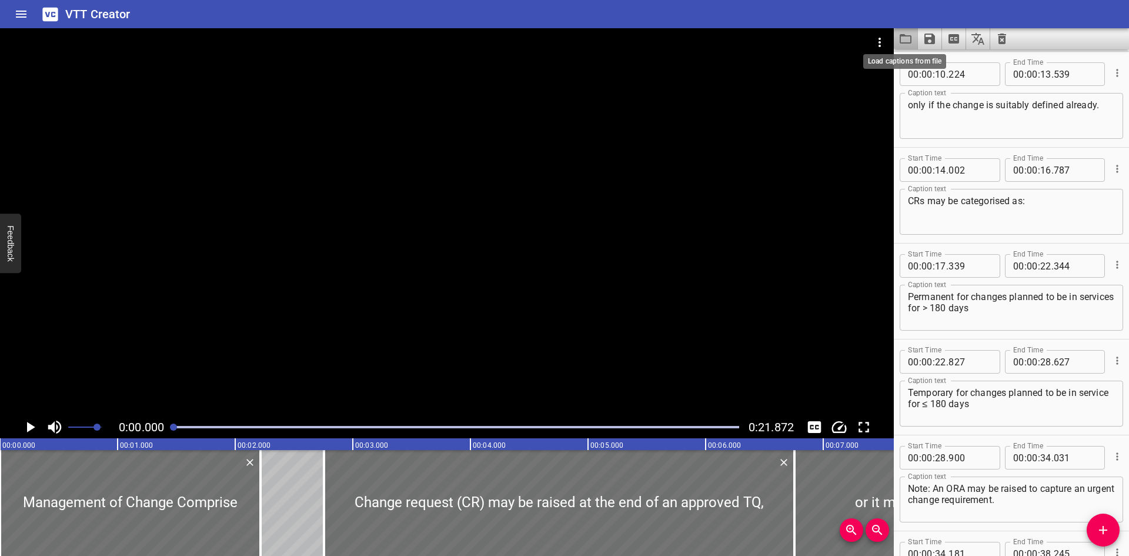
click at [912, 37] on icon "Load captions from file" at bounding box center [906, 39] width 14 height 14
click at [880, 38] on icon "Video Options" at bounding box center [880, 42] width 2 height 9
click at [882, 42] on li "Select New Video File..." at bounding box center [924, 43] width 117 height 21
click at [881, 37] on icon "Video Options" at bounding box center [880, 42] width 14 height 14
click at [879, 43] on li "Select New Video File..." at bounding box center [924, 43] width 117 height 21
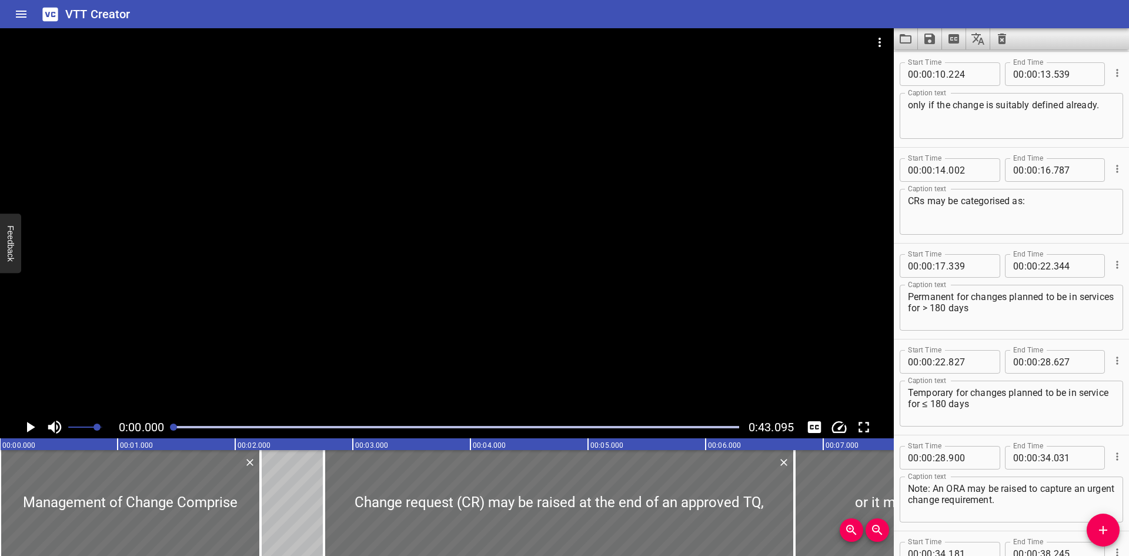
click at [724, 428] on div "Play progress" at bounding box center [456, 427] width 566 height 2
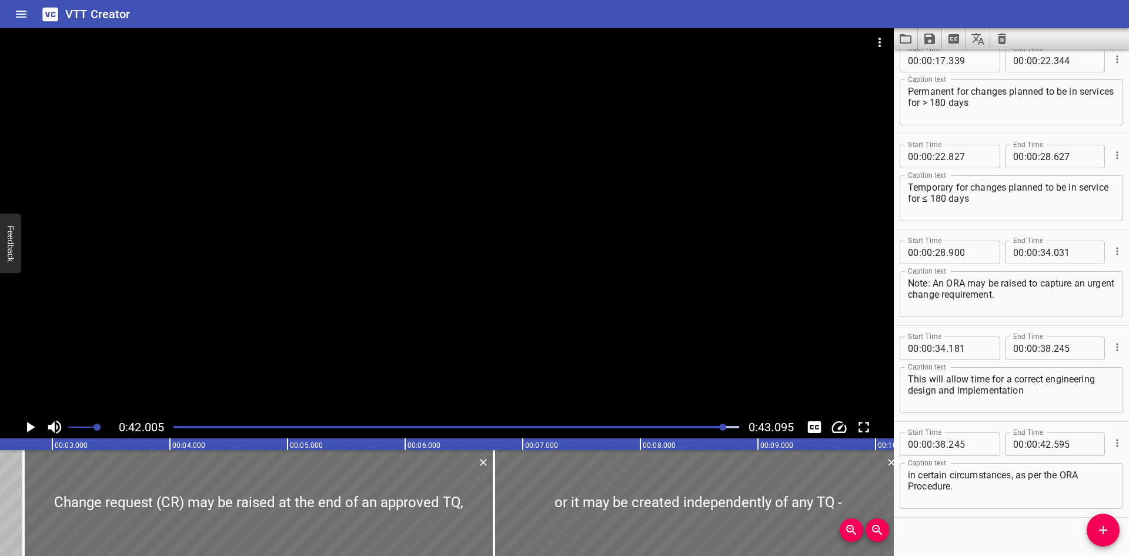
scroll to position [508, 0]
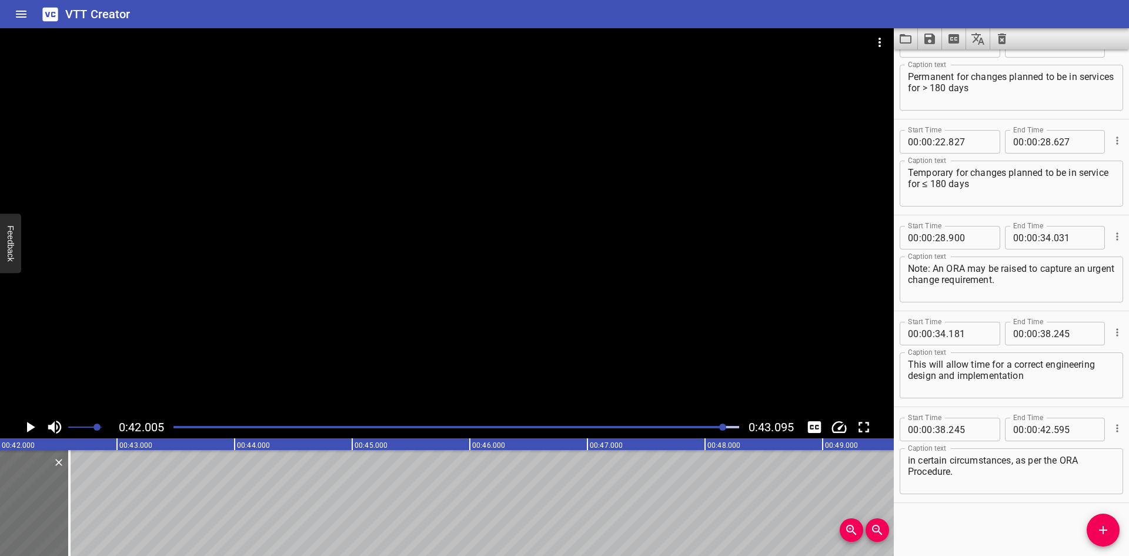
click at [702, 423] on div at bounding box center [456, 427] width 580 height 16
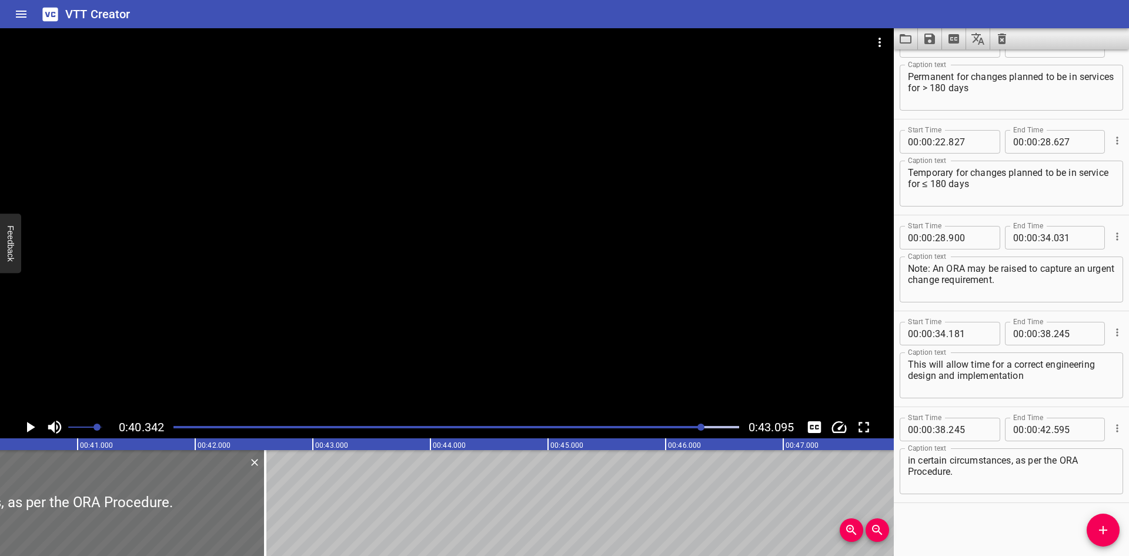
click at [686, 426] on div "Play progress" at bounding box center [421, 427] width 566 height 2
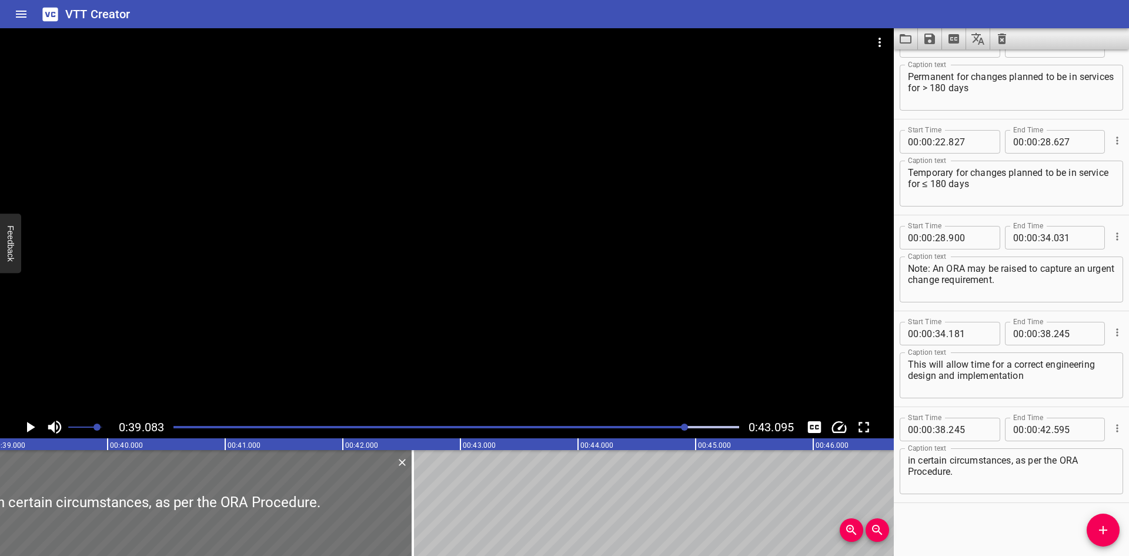
drag, startPoint x: 672, startPoint y: 425, endPoint x: 658, endPoint y: 425, distance: 14.1
click at [669, 425] on div at bounding box center [456, 427] width 580 height 16
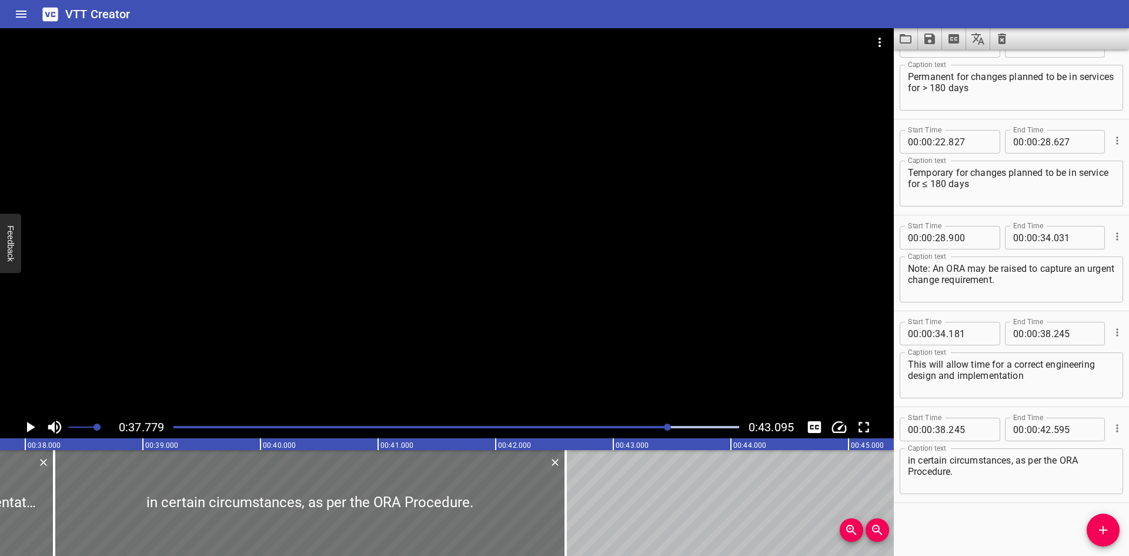
click at [658, 425] on div at bounding box center [456, 427] width 580 height 16
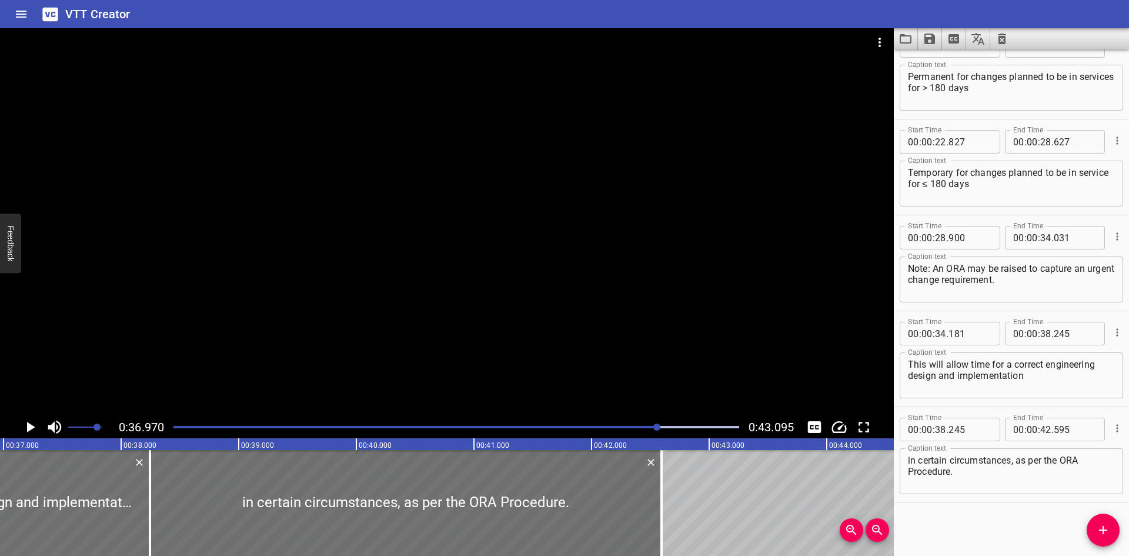
click at [654, 425] on div at bounding box center [456, 427] width 580 height 16
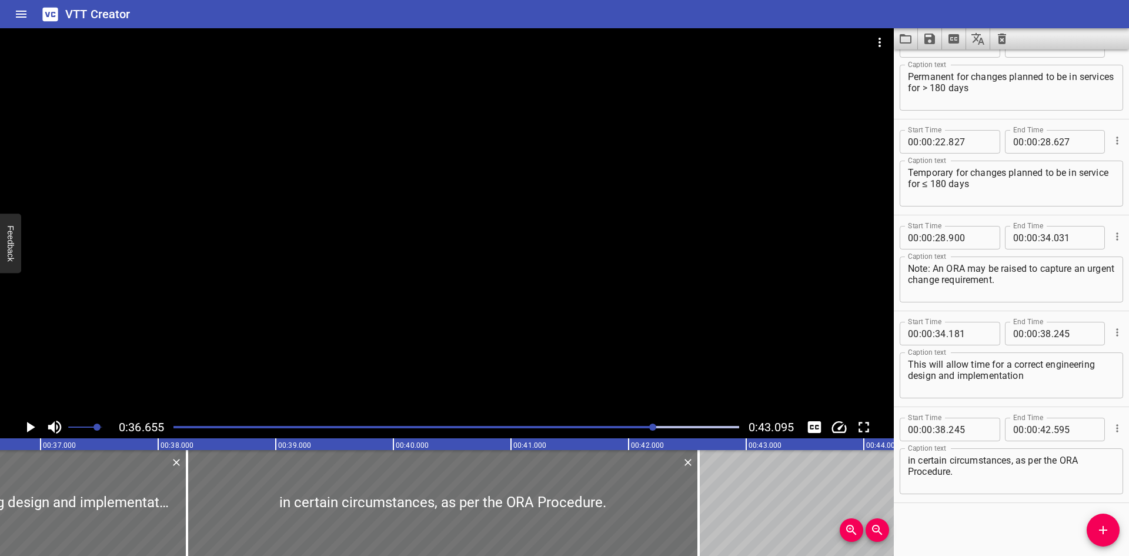
click at [645, 425] on div at bounding box center [456, 427] width 580 height 16
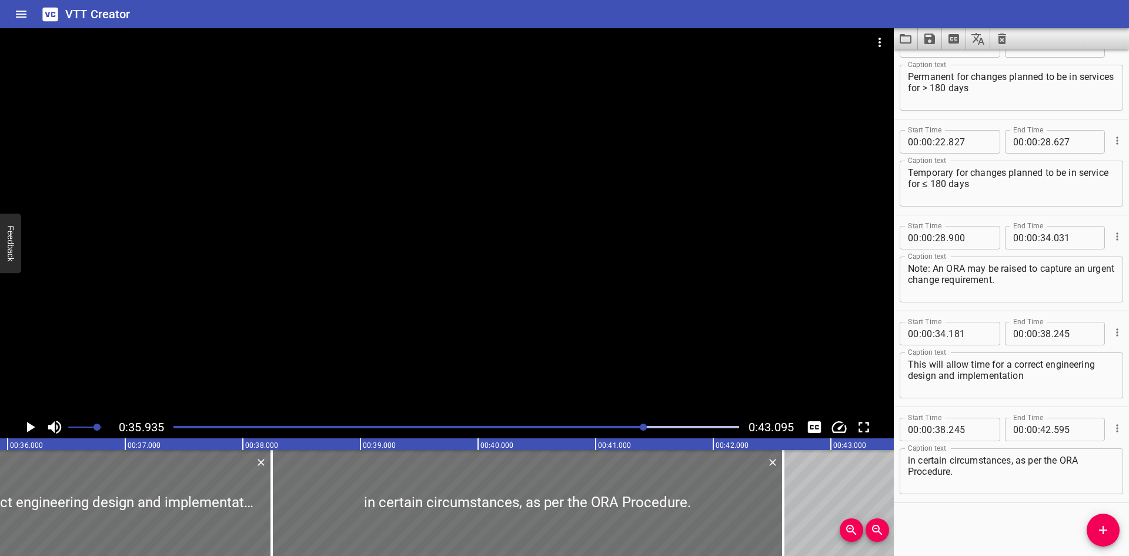
drag, startPoint x: 641, startPoint y: 423, endPoint x: 632, endPoint y: 423, distance: 9.4
click at [640, 423] on div at bounding box center [456, 427] width 580 height 16
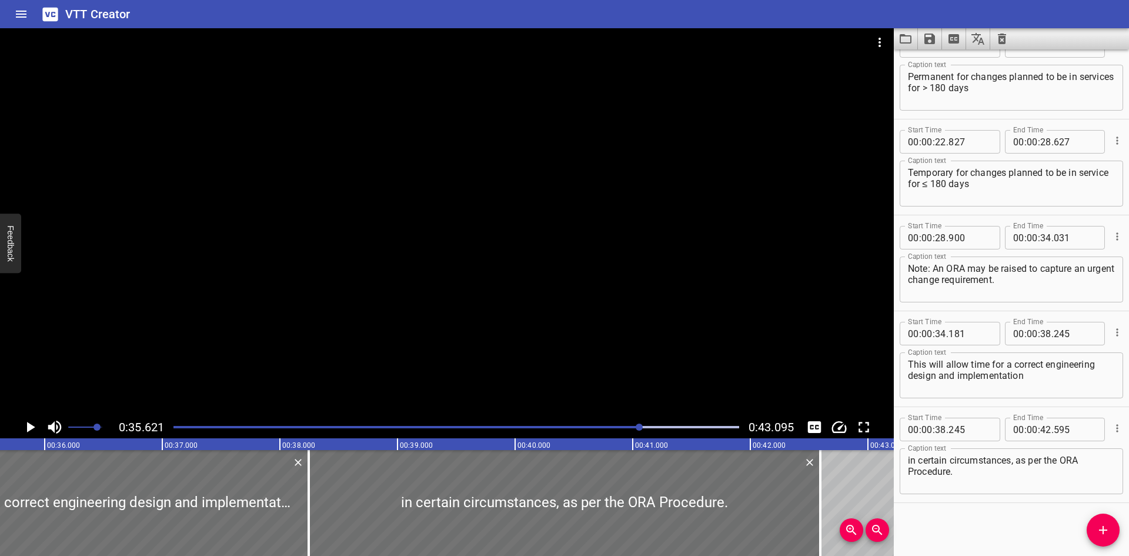
click at [630, 423] on div at bounding box center [456, 427] width 580 height 16
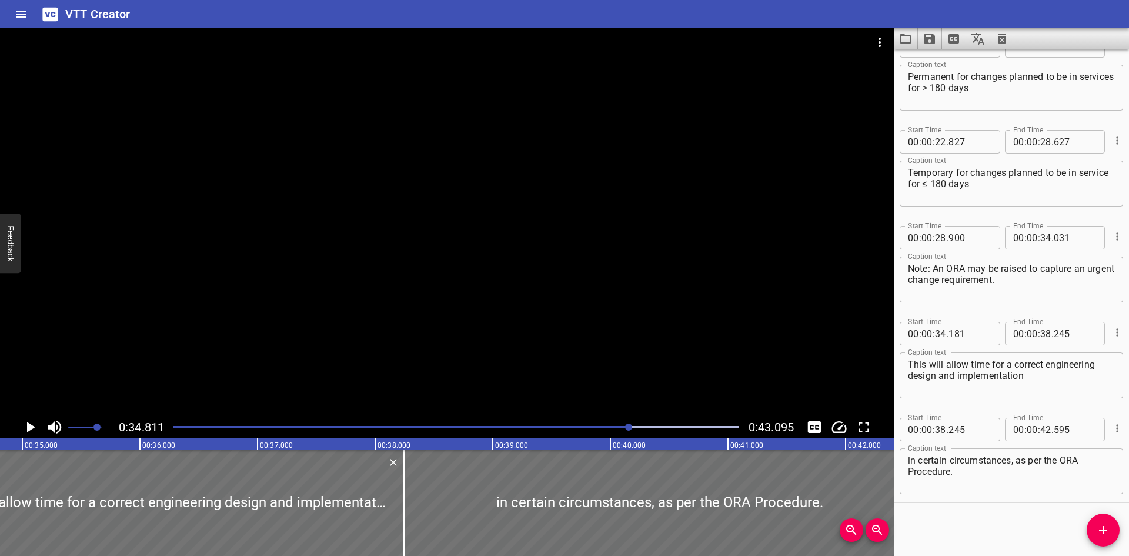
click at [599, 423] on div at bounding box center [456, 427] width 580 height 16
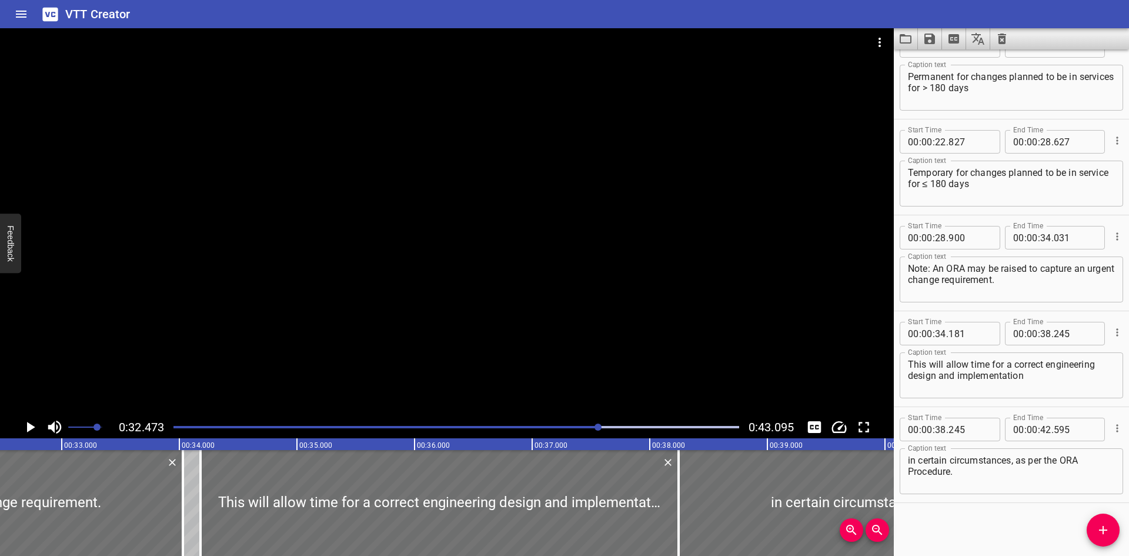
click at [587, 423] on div at bounding box center [456, 427] width 580 height 16
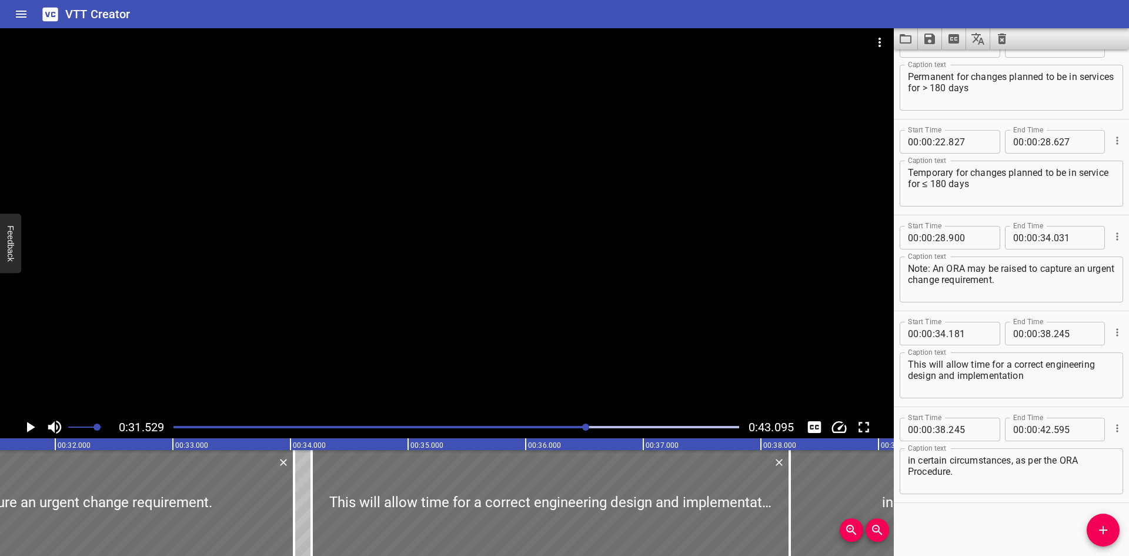
click at [577, 423] on div at bounding box center [456, 427] width 580 height 16
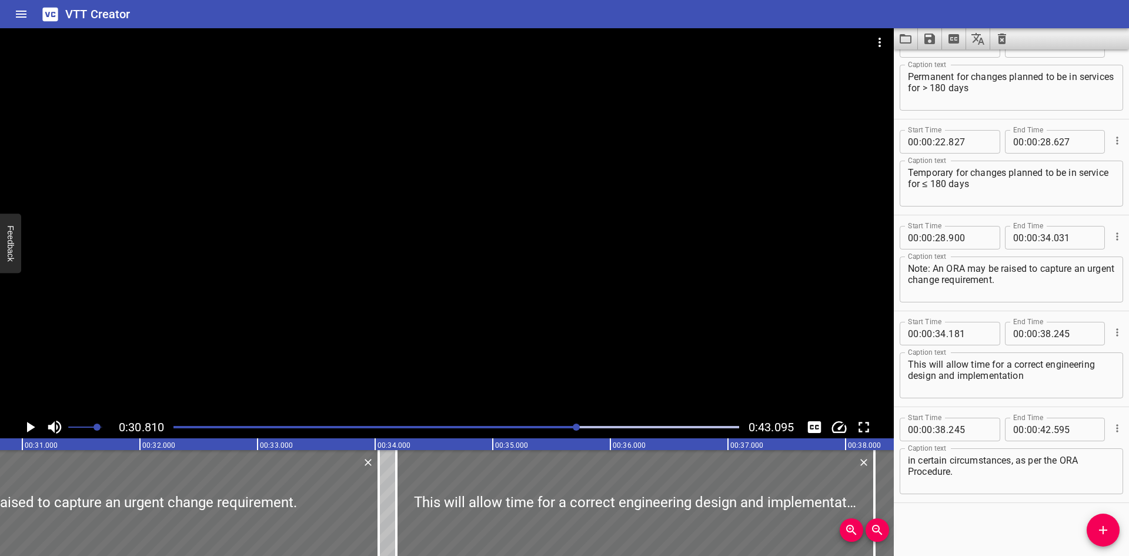
click at [561, 425] on div at bounding box center [456, 427] width 580 height 16
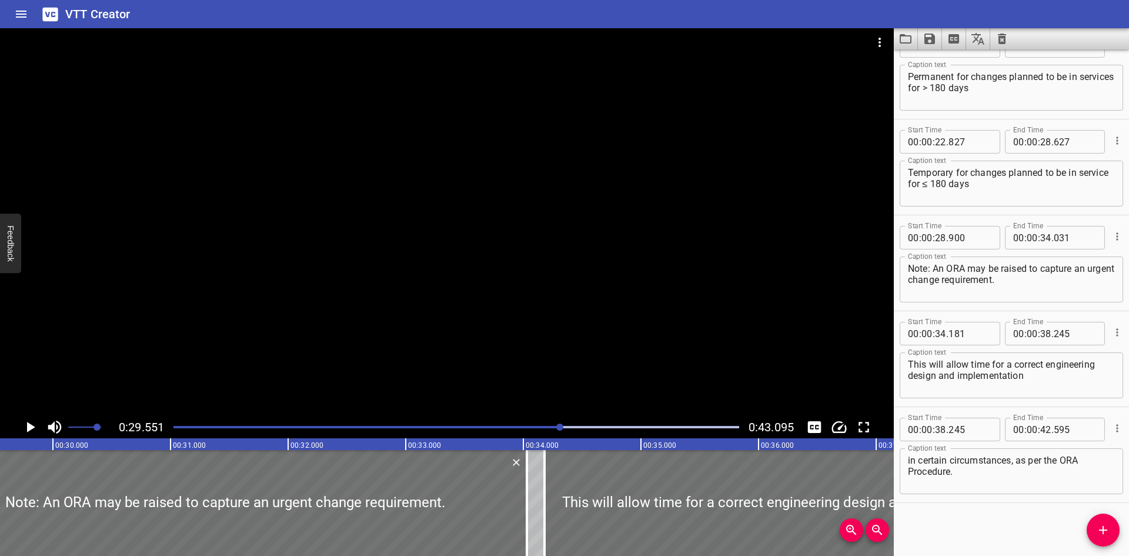
click at [540, 426] on div "Play progress" at bounding box center [279, 427] width 566 height 2
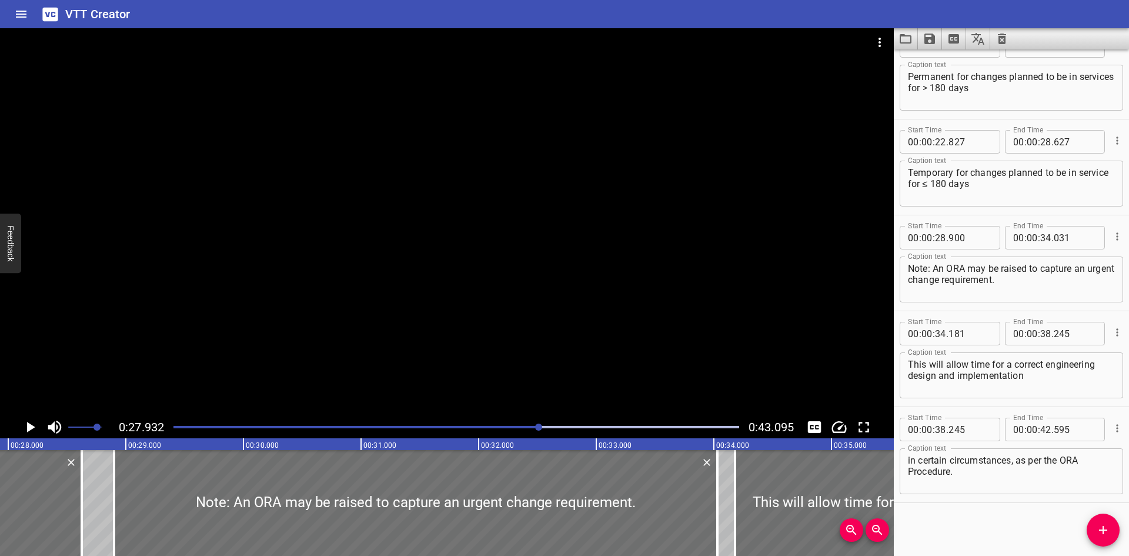
click at [519, 426] on div "Play progress" at bounding box center [258, 427] width 566 height 2
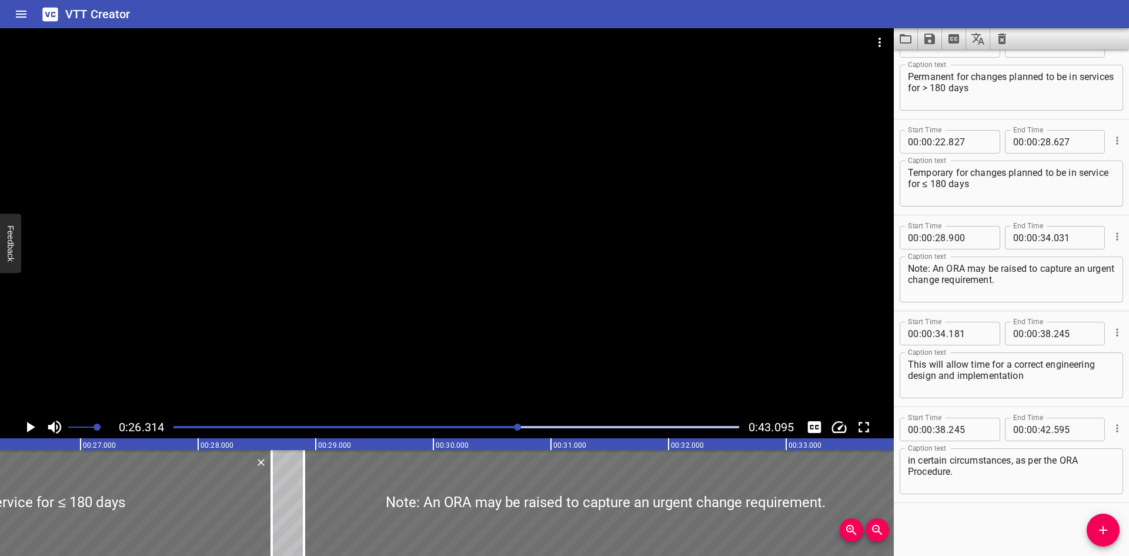
drag, startPoint x: 505, startPoint y: 426, endPoint x: 499, endPoint y: 425, distance: 6.6
click at [505, 426] on div "Play progress" at bounding box center [237, 427] width 566 height 2
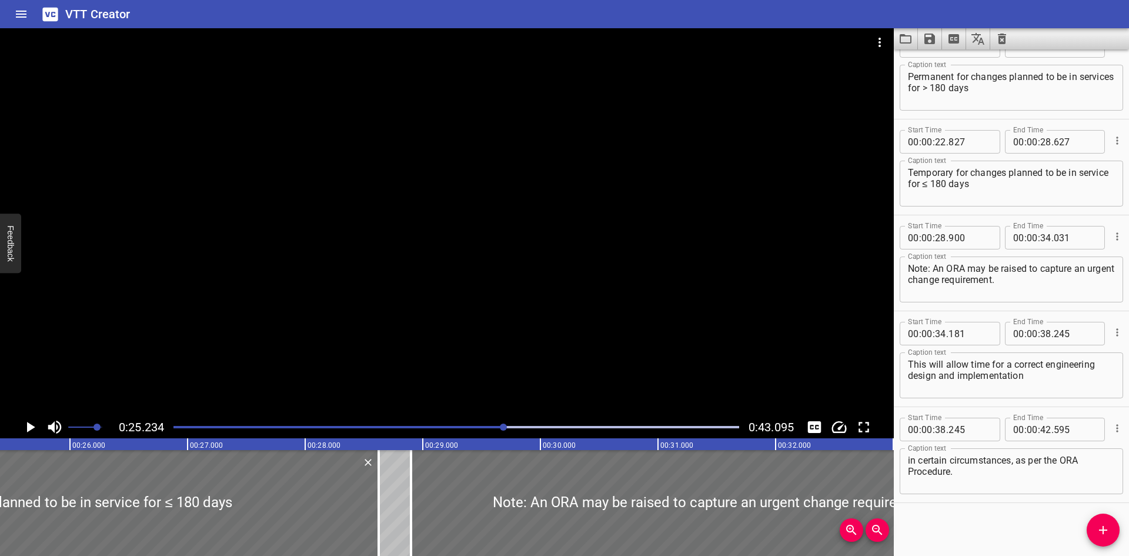
scroll to position [0, 2968]
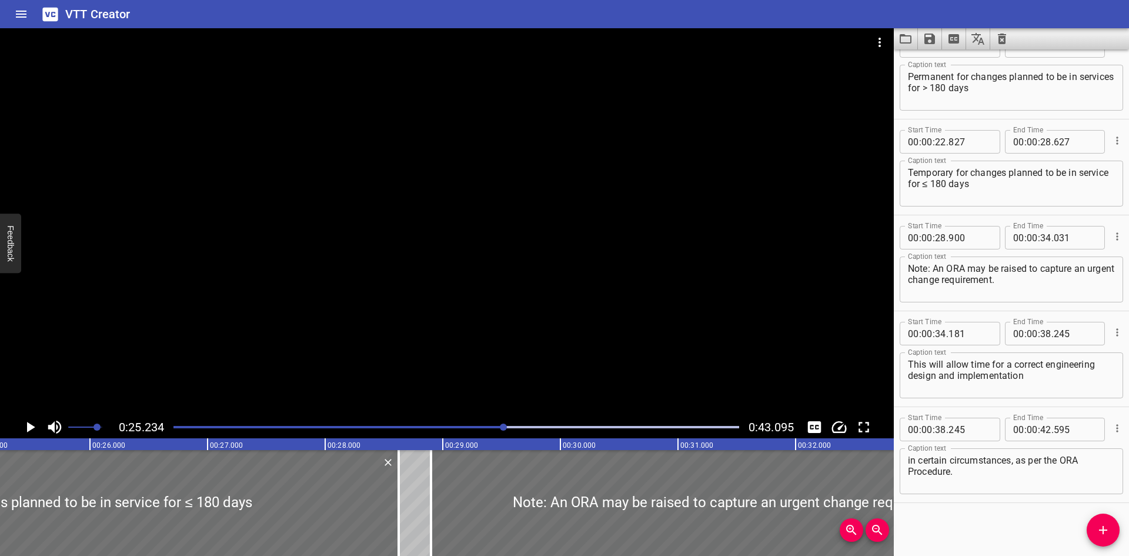
drag, startPoint x: 498, startPoint y: 425, endPoint x: 489, endPoint y: 425, distance: 9.4
click at [498, 425] on div at bounding box center [456, 427] width 580 height 16
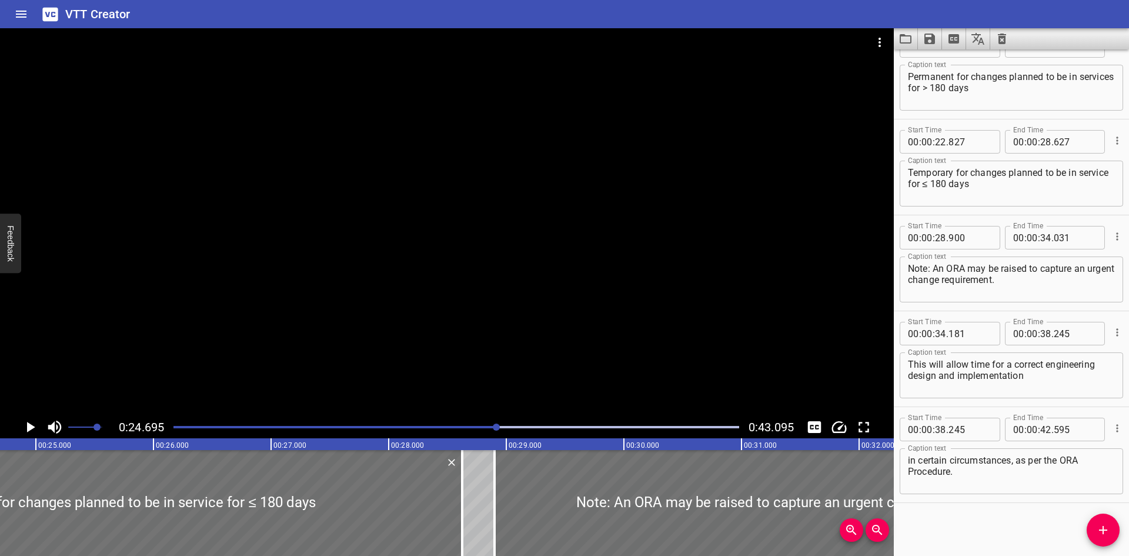
click at [478, 425] on div at bounding box center [456, 427] width 580 height 16
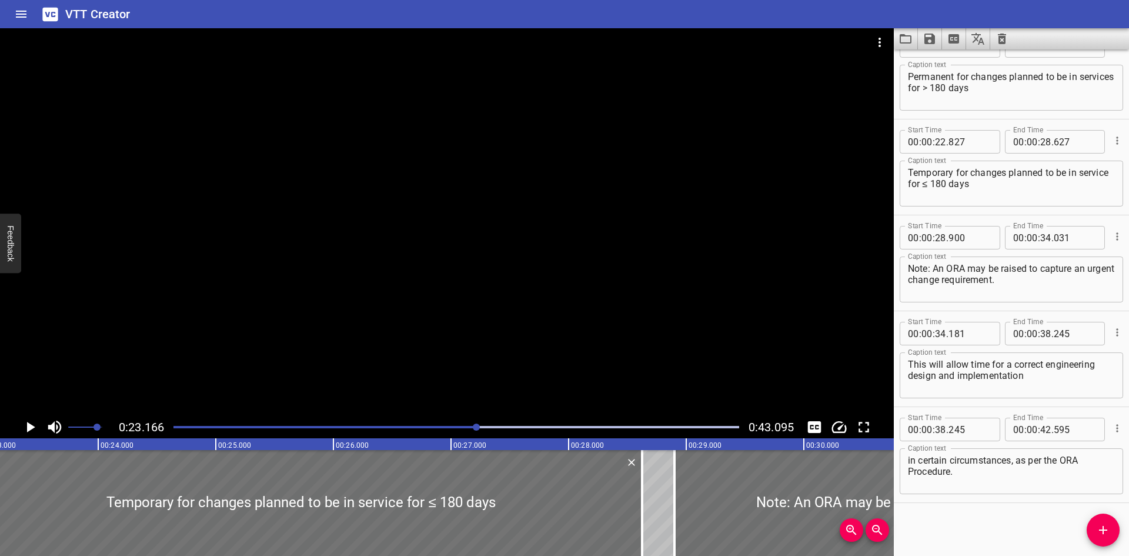
click at [454, 425] on div at bounding box center [456, 427] width 580 height 16
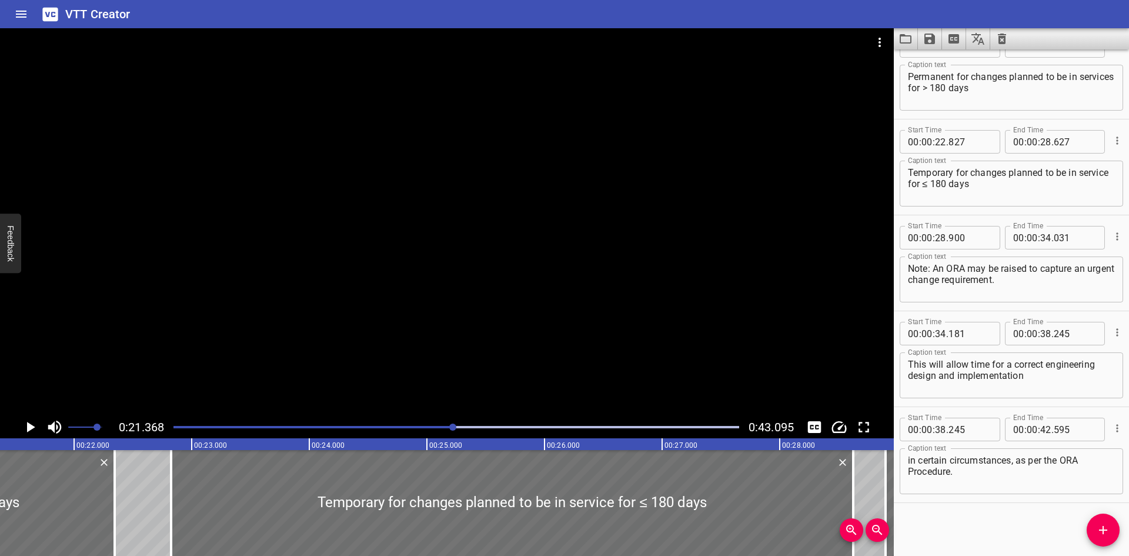
click at [436, 423] on div at bounding box center [456, 427] width 580 height 16
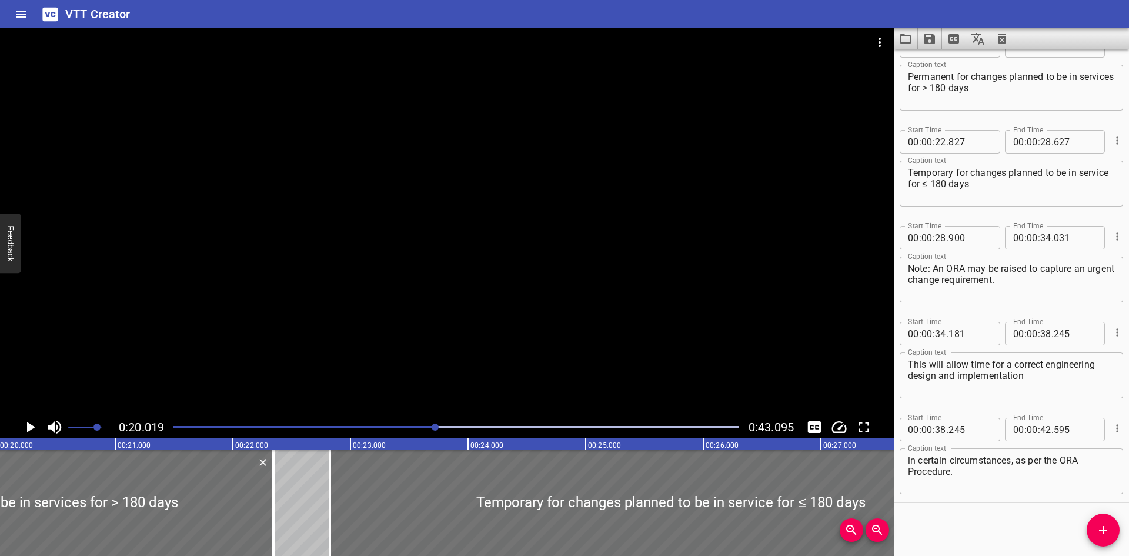
click at [408, 422] on div at bounding box center [456, 427] width 580 height 16
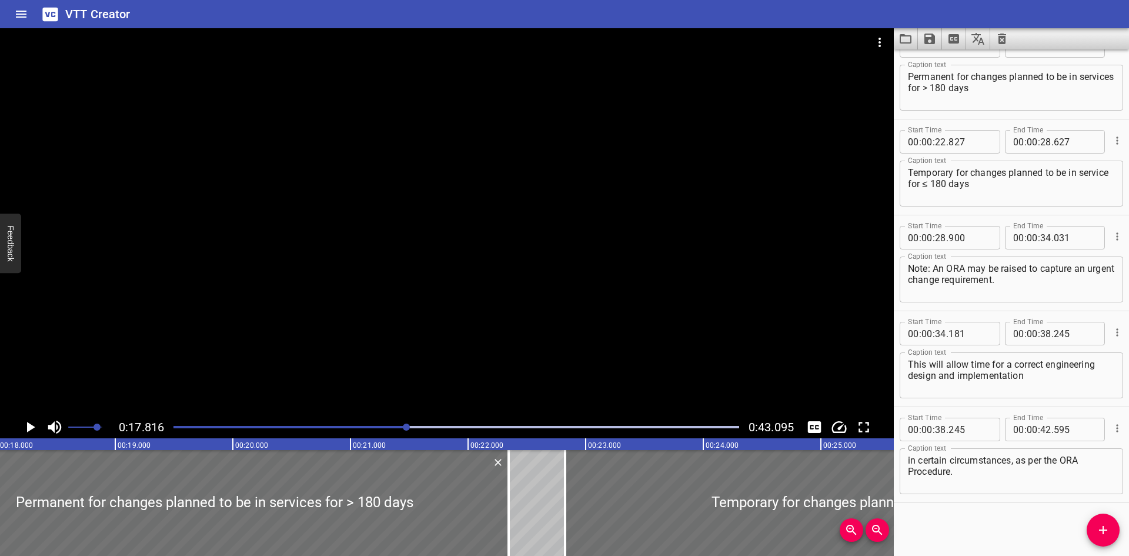
scroll to position [0, 2095]
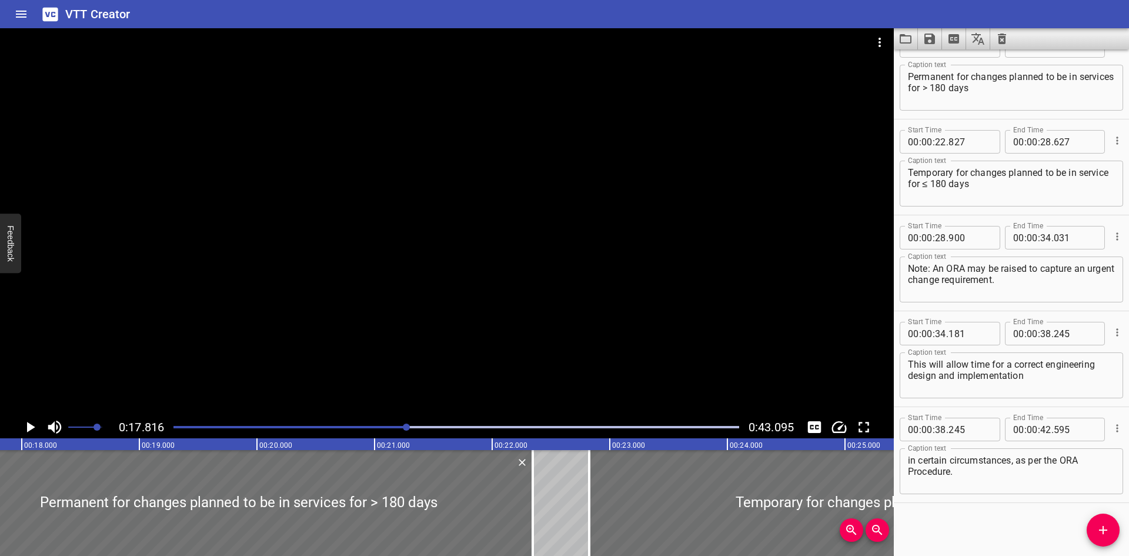
drag, startPoint x: 393, startPoint y: 422, endPoint x: 386, endPoint y: 422, distance: 6.5
click at [391, 422] on div at bounding box center [456, 427] width 580 height 16
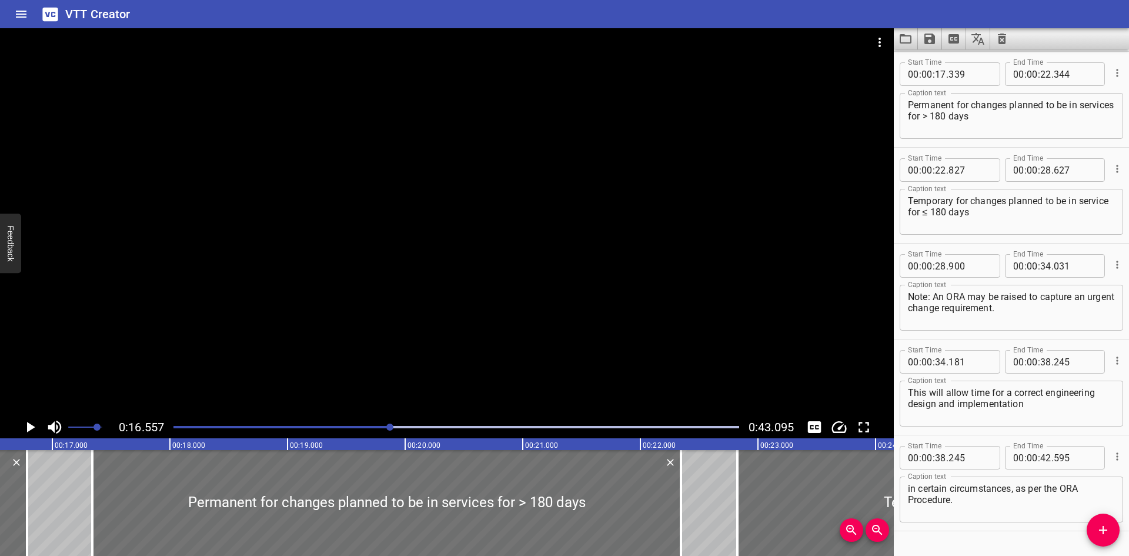
click at [375, 422] on div at bounding box center [456, 427] width 580 height 16
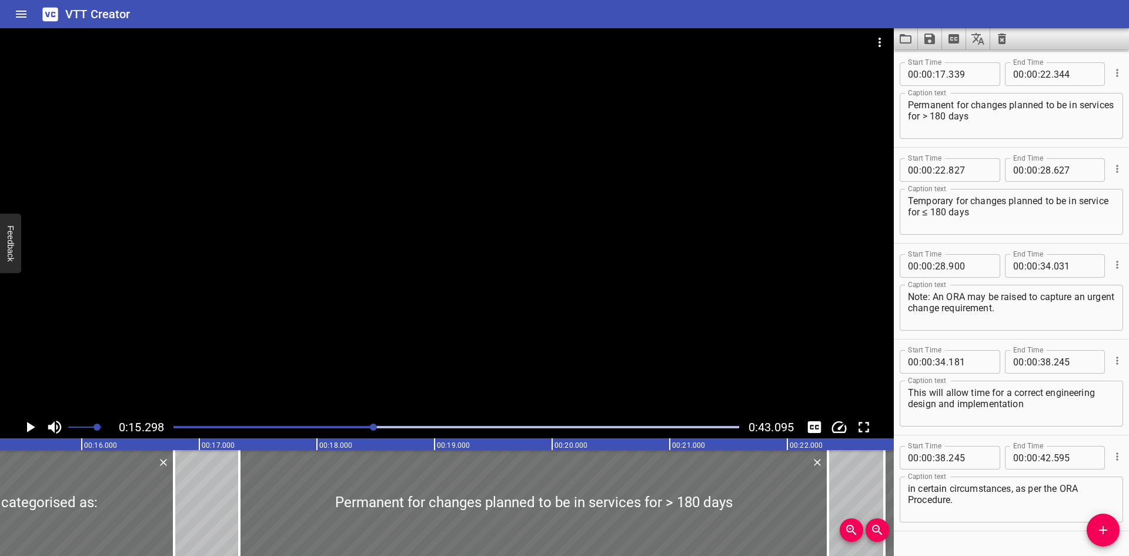
scroll to position [0, 1800]
click at [346, 419] on div at bounding box center [456, 427] width 580 height 16
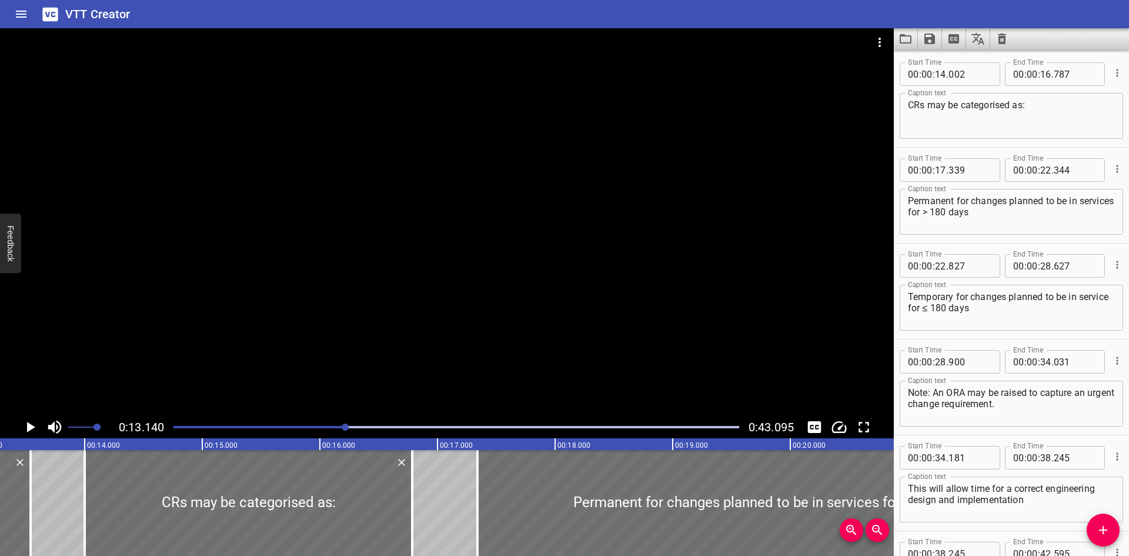
scroll to position [0, 1545]
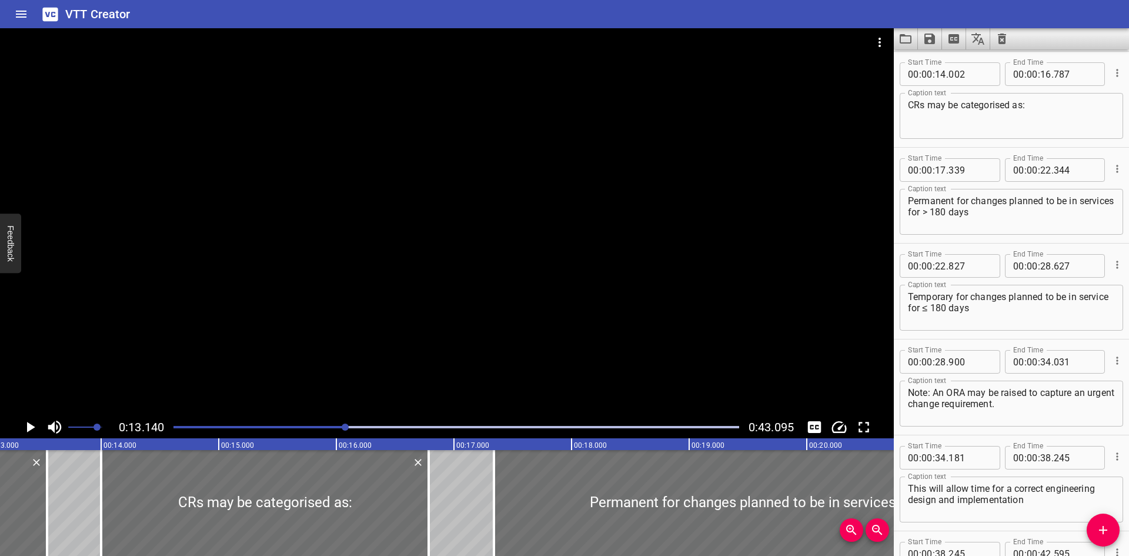
click at [278, 426] on div "Play progress" at bounding box center [64, 427] width 566 height 2
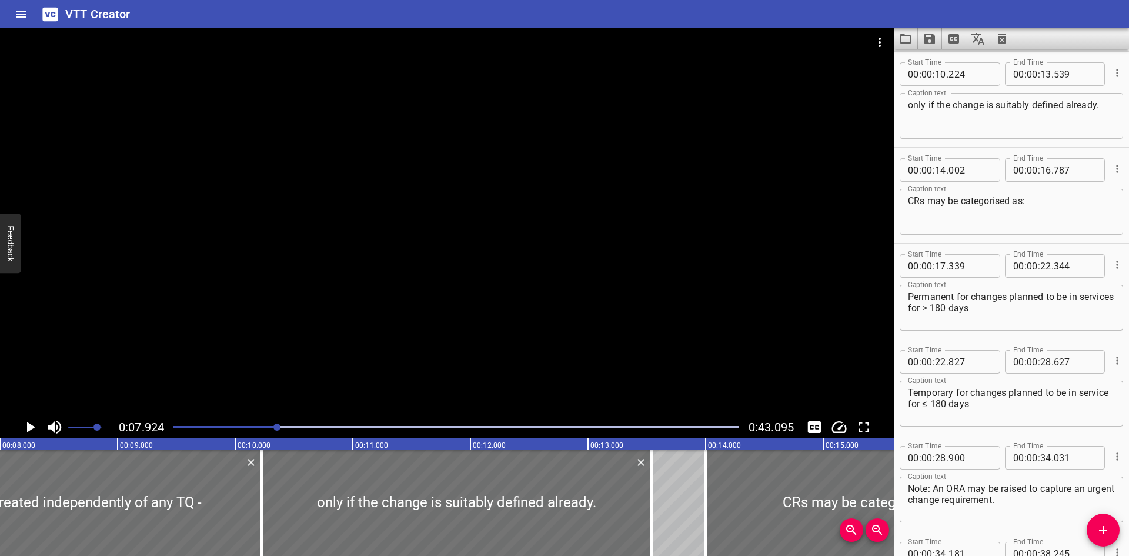
scroll to position [0, 932]
drag, startPoint x: 599, startPoint y: 536, endPoint x: 471, endPoint y: 318, distance: 252.8
click at [471, 318] on div at bounding box center [447, 222] width 894 height 388
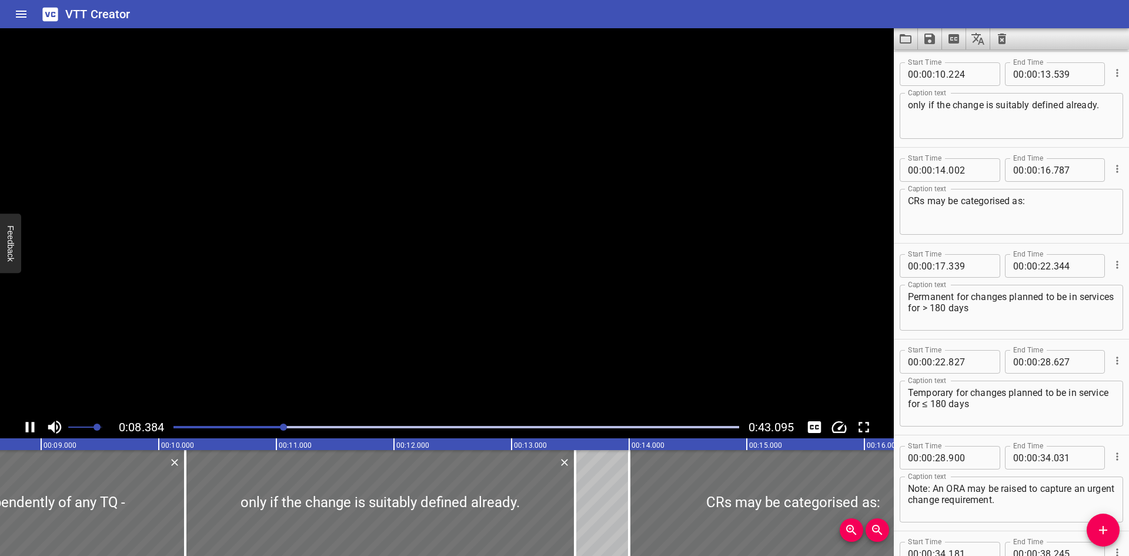
click at [471, 318] on video at bounding box center [447, 222] width 894 height 388
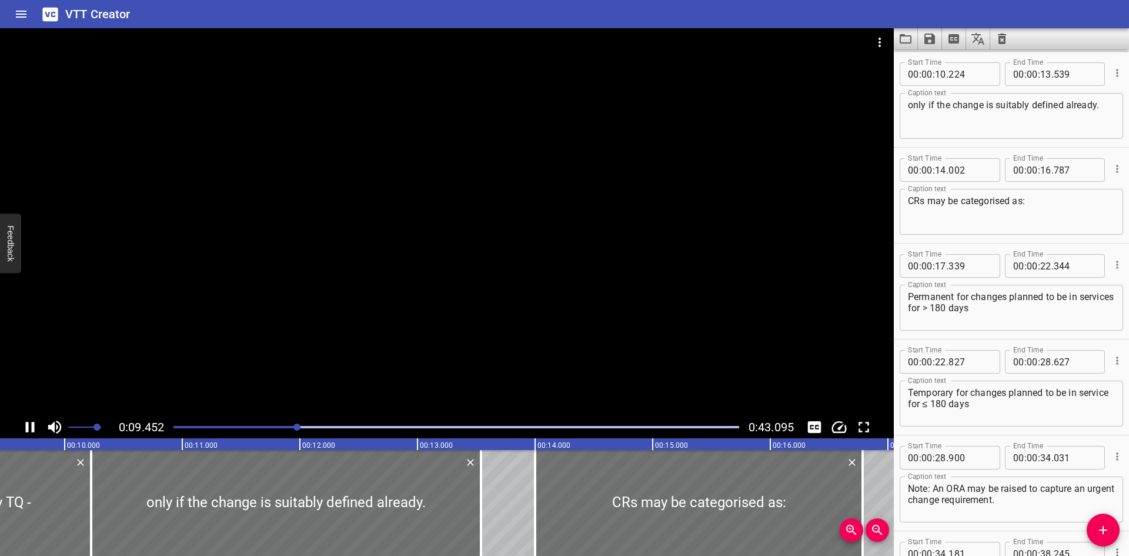
click at [430, 349] on div at bounding box center [447, 222] width 894 height 388
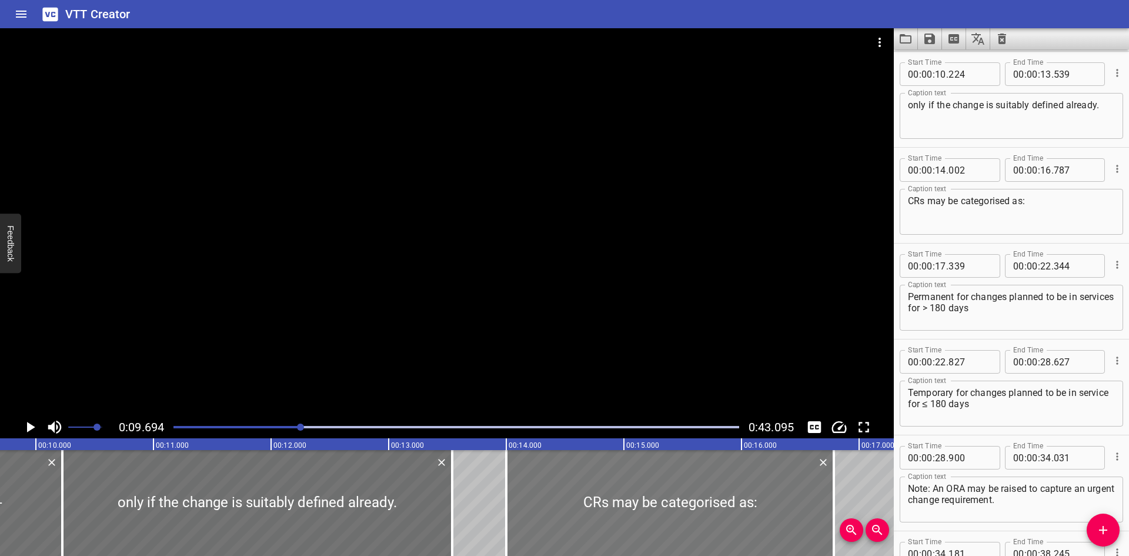
click at [513, 471] on div at bounding box center [670, 503] width 328 height 106
click at [917, 346] on div "Start Time : 00 : 22 . 827 Start Time End Time 00 : 00 : 28 . 627 End Time" at bounding box center [1011, 360] width 223 height 31
type input "00"
drag, startPoint x: 917, startPoint y: 346, endPoint x: 907, endPoint y: 342, distance: 11.2
click at [907, 342] on div "Start Time 00 : 00 : 22 . 827 Start Time End Time 00 : 00 : 28 . 627 End Time C…" at bounding box center [1011, 386] width 235 height 95
